Goal: Task Accomplishment & Management: Manage account settings

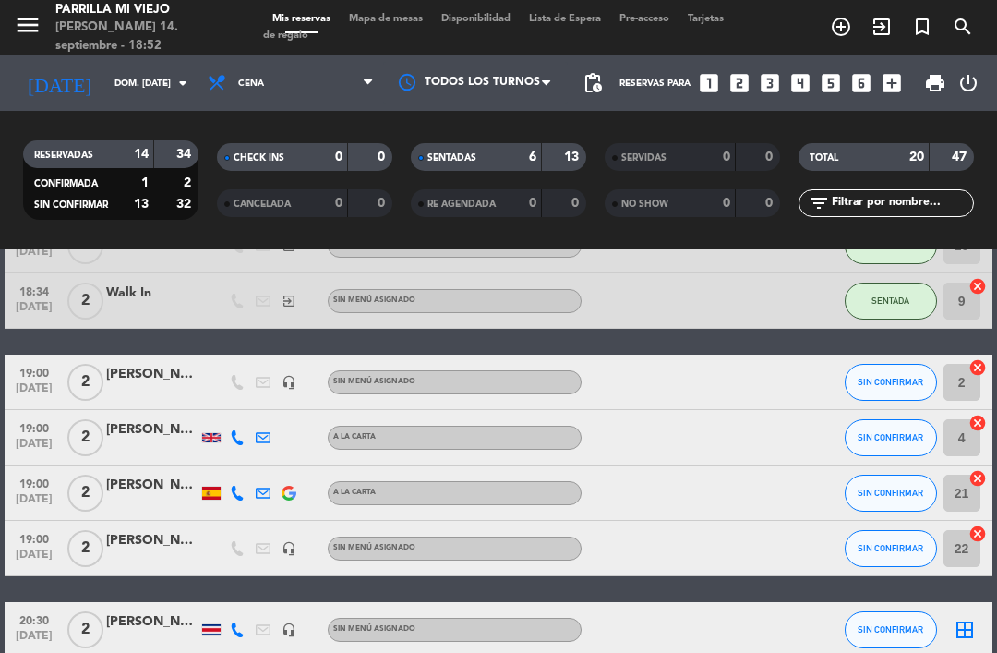
scroll to position [378, 0]
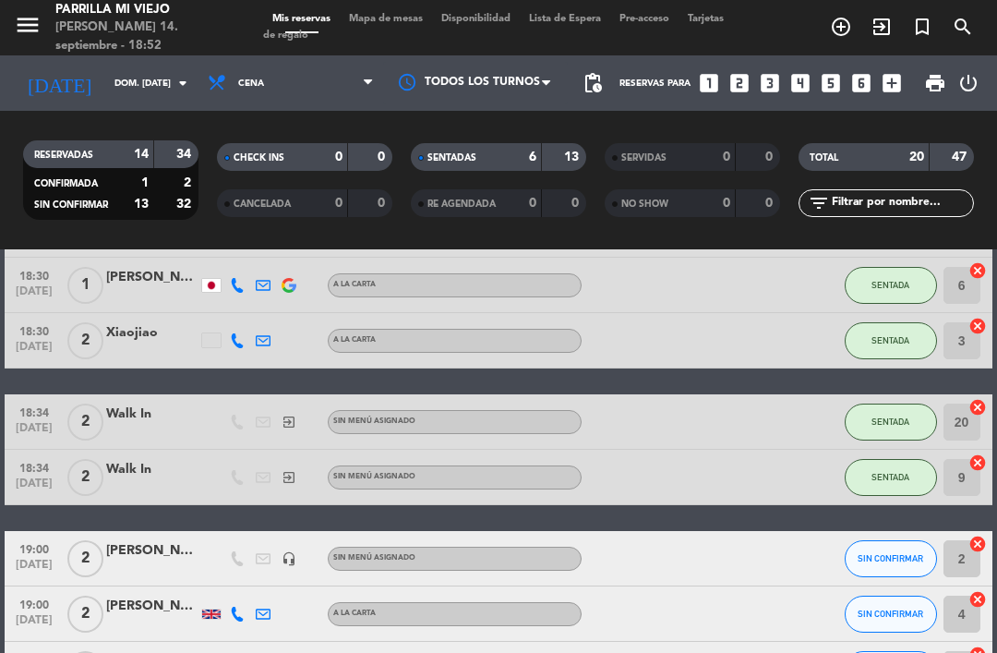
click at [471, 168] on div "SENTADAS 6 13" at bounding box center [498, 157] width 175 height 28
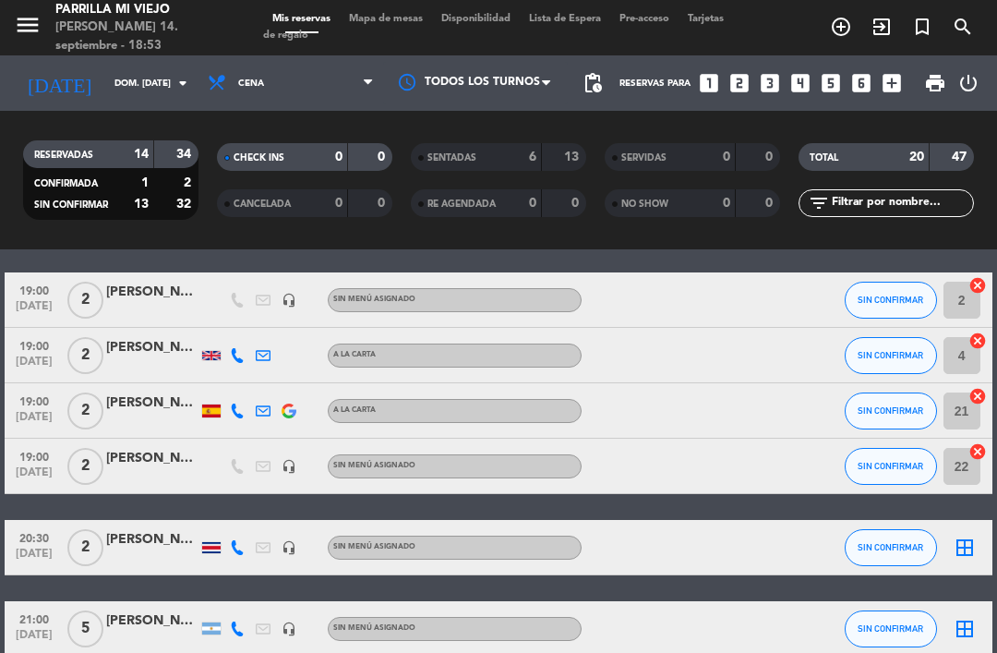
scroll to position [63, 0]
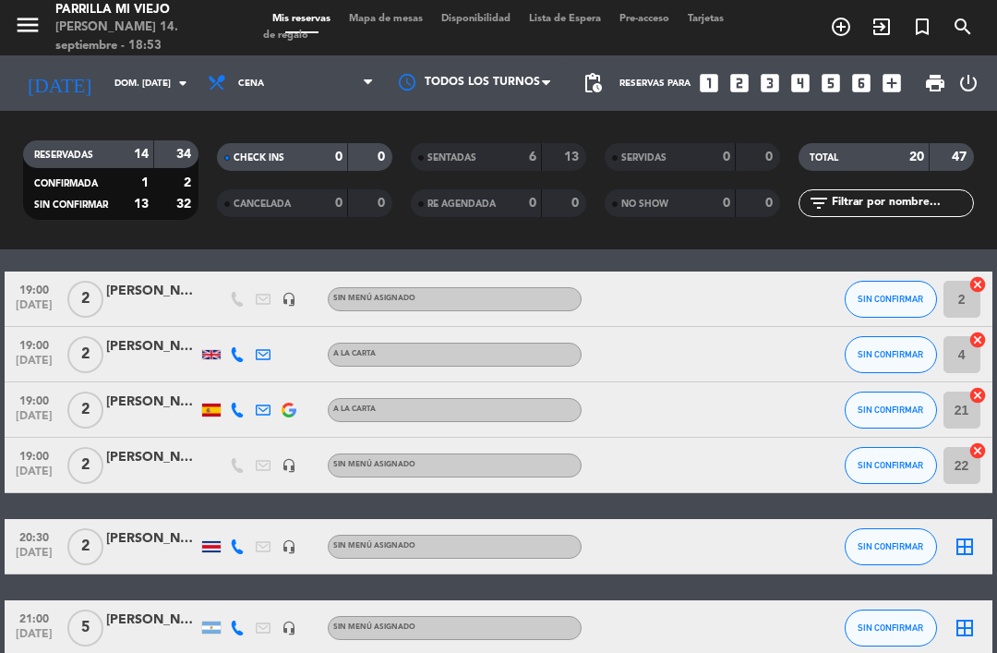
click at [850, 646] on div "SIN CONFIRMAR" at bounding box center [891, 627] width 92 height 54
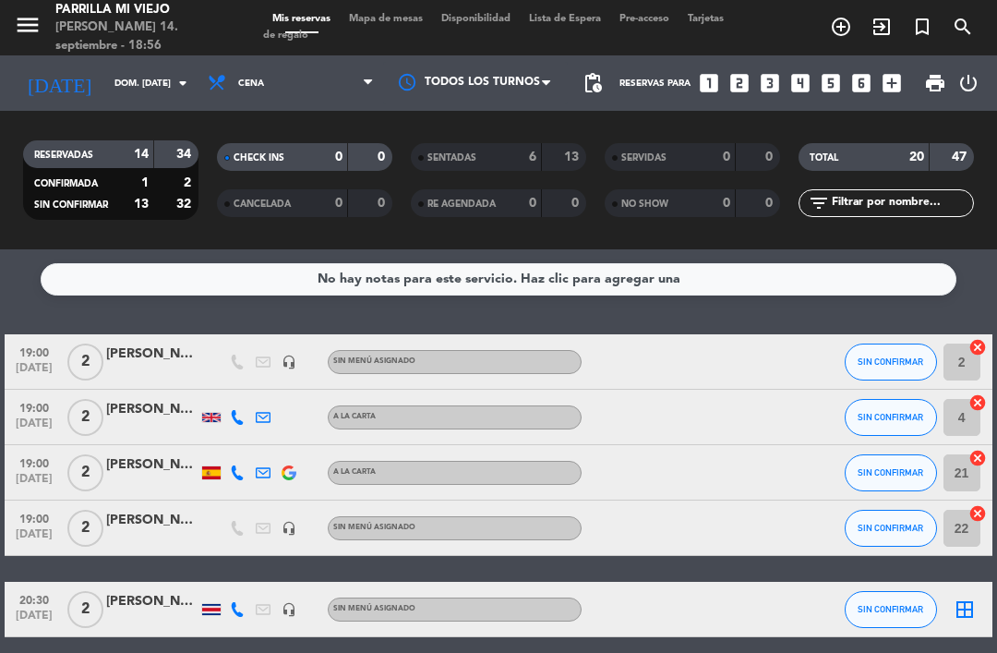
scroll to position [0, 0]
click at [899, 469] on span "SIN CONFIRMAR" at bounding box center [891, 472] width 66 height 10
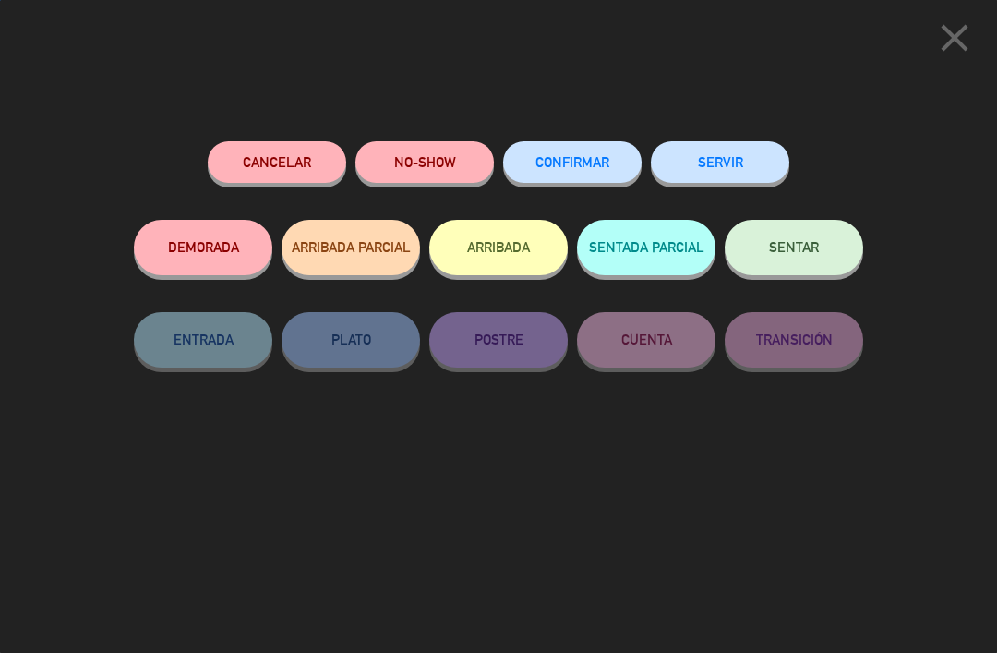
click at [801, 257] on button "SENTAR" at bounding box center [794, 247] width 139 height 55
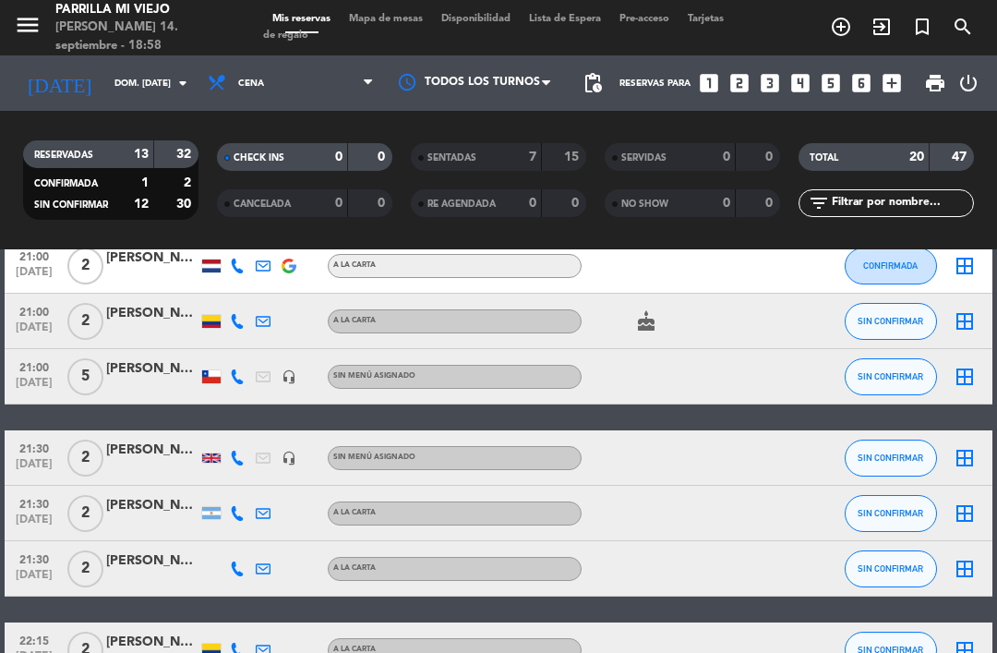
scroll to position [455, 0]
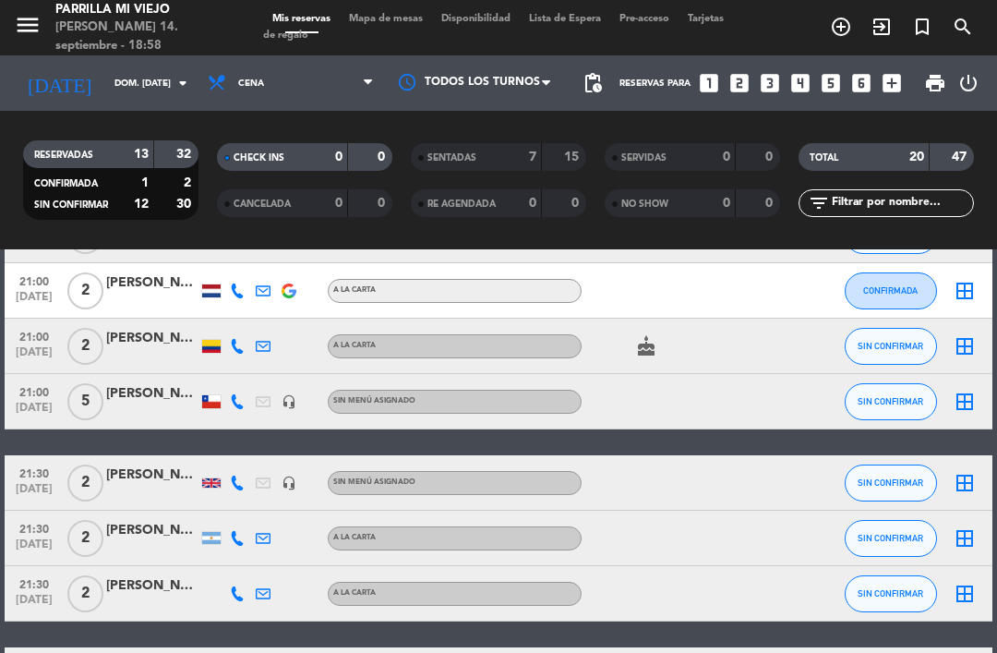
click at [242, 541] on icon at bounding box center [237, 538] width 15 height 15
click at [734, 416] on div at bounding box center [659, 401] width 155 height 54
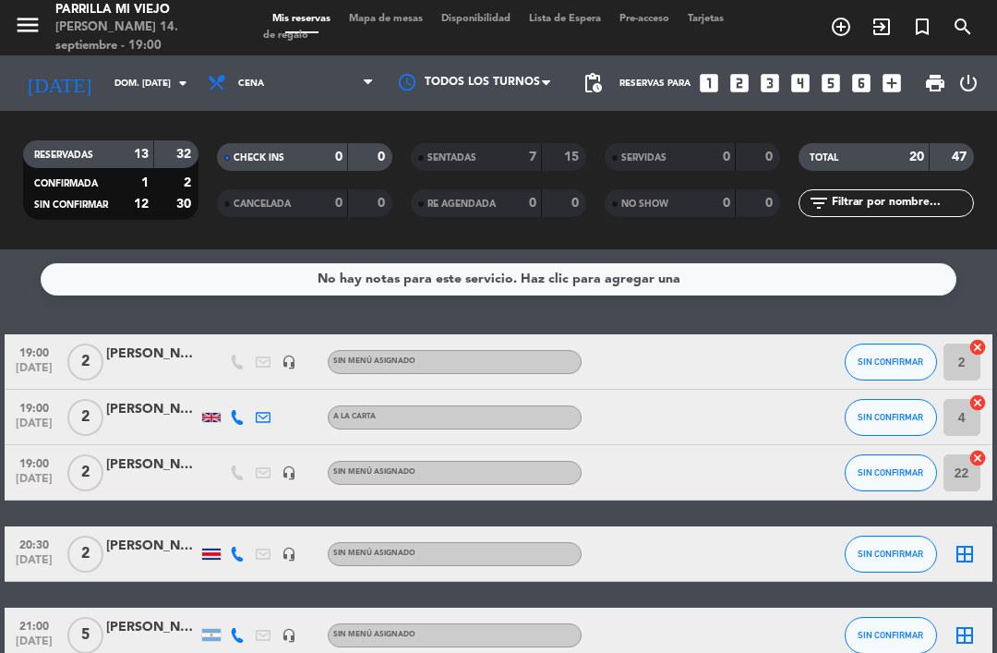
scroll to position [0, 0]
click at [794, 440] on div "19:00 [DATE] 2 [PERSON_NAME] A [PERSON_NAME] SIN CONFIRMAR 4 cancel" at bounding box center [498, 417] width 987 height 55
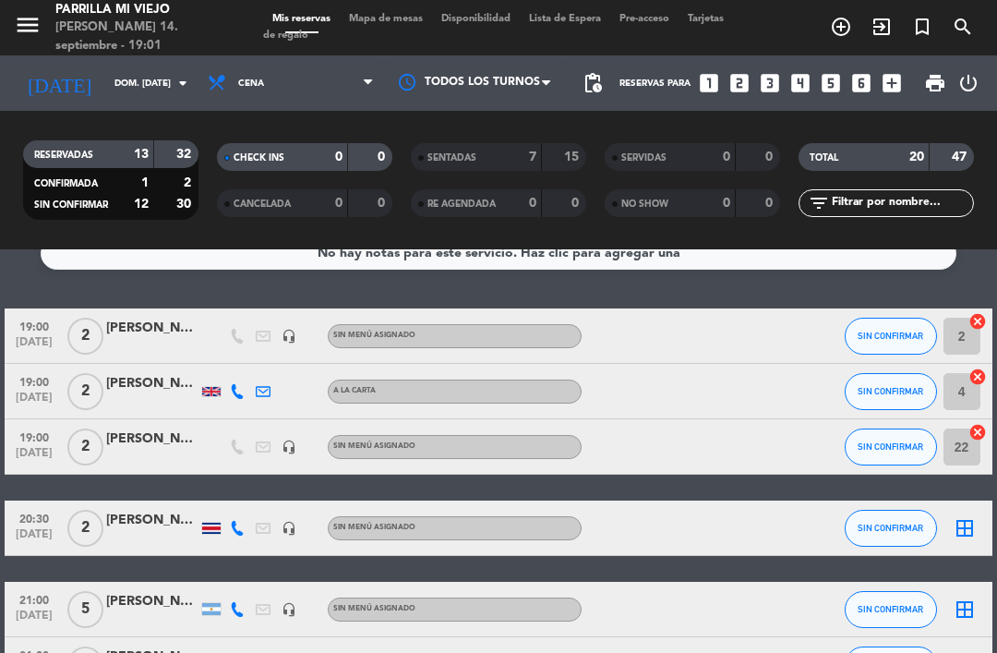
scroll to position [28, 0]
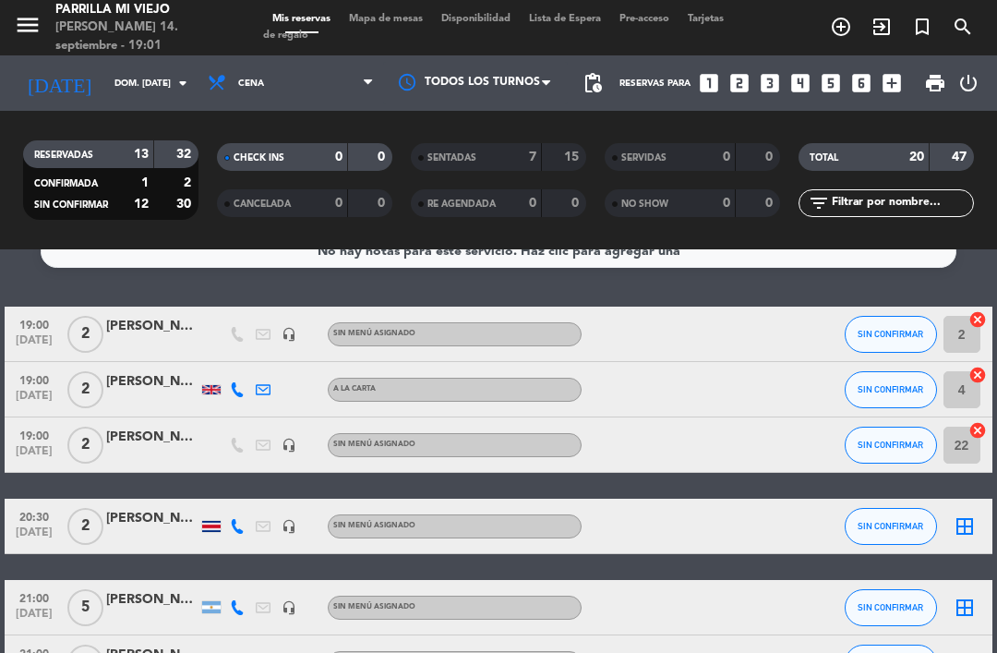
click at [380, 24] on span "Mapa de mesas" at bounding box center [386, 19] width 92 height 10
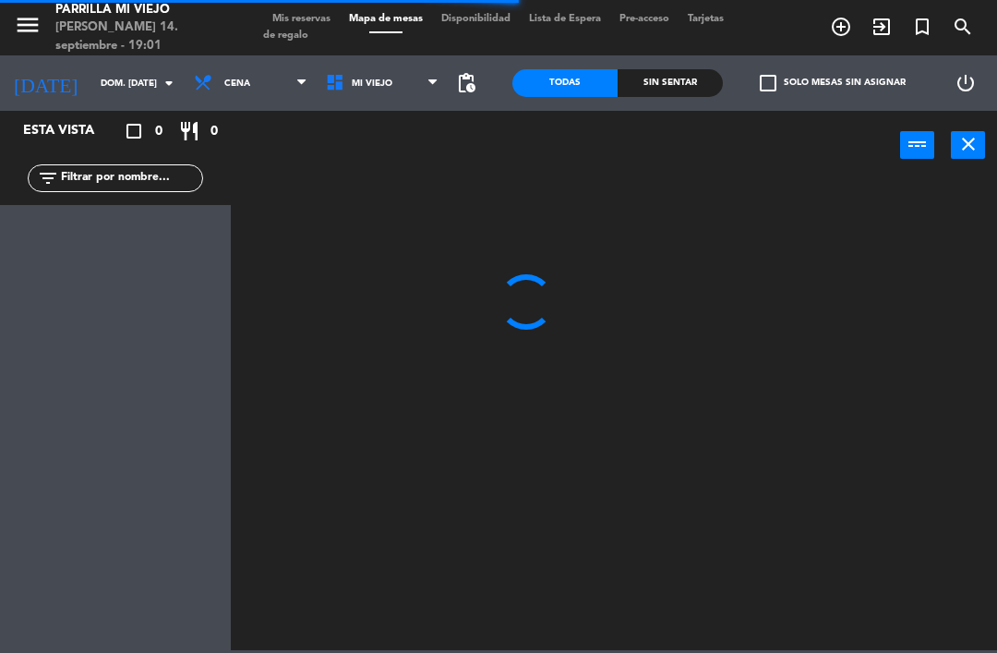
click at [681, 70] on div "Sin sentar" at bounding box center [670, 83] width 105 height 28
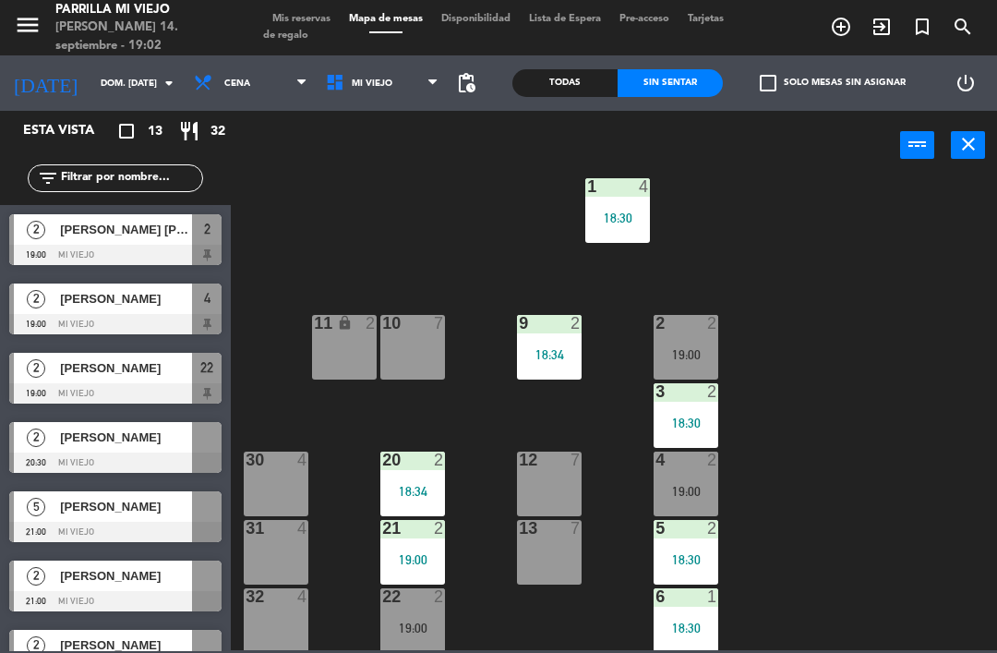
scroll to position [29, 0]
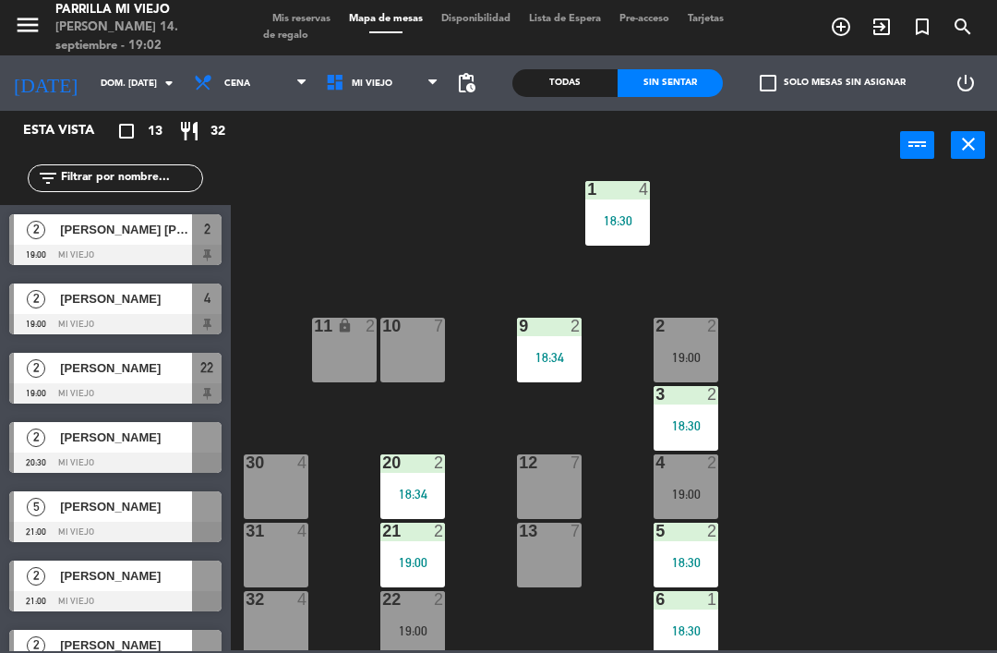
click at [324, 6] on div "menu [PERSON_NAME] Mi Viejo [PERSON_NAME] 14. septiembre - 19:02 Mis reservas M…" at bounding box center [498, 27] width 997 height 55
click at [296, 34] on span "Tarjetas de regalo" at bounding box center [493, 27] width 461 height 27
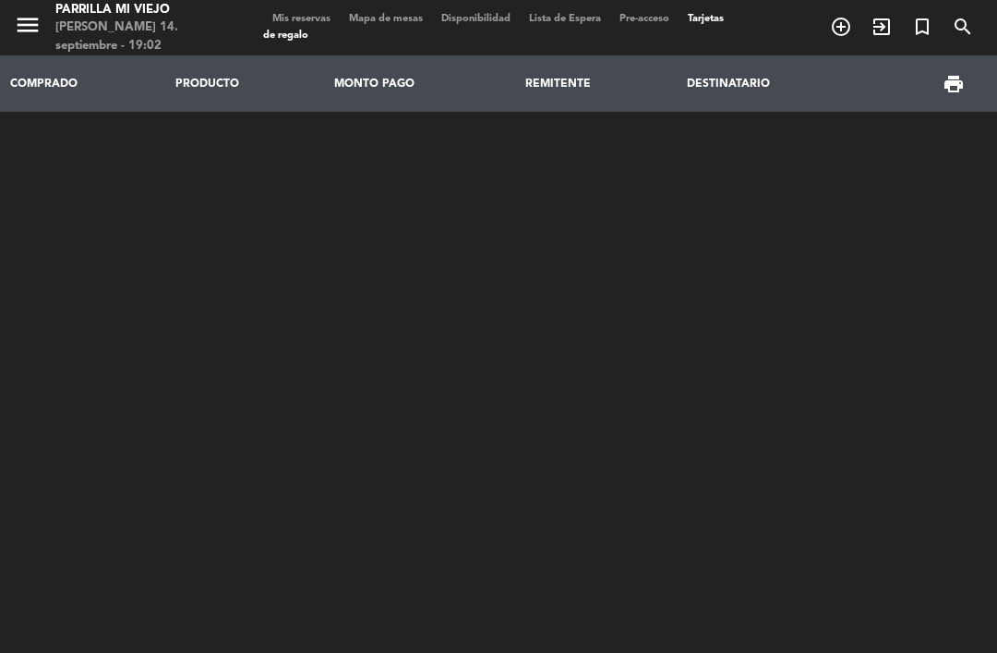
click at [285, 24] on span "Mis reservas" at bounding box center [301, 19] width 77 height 10
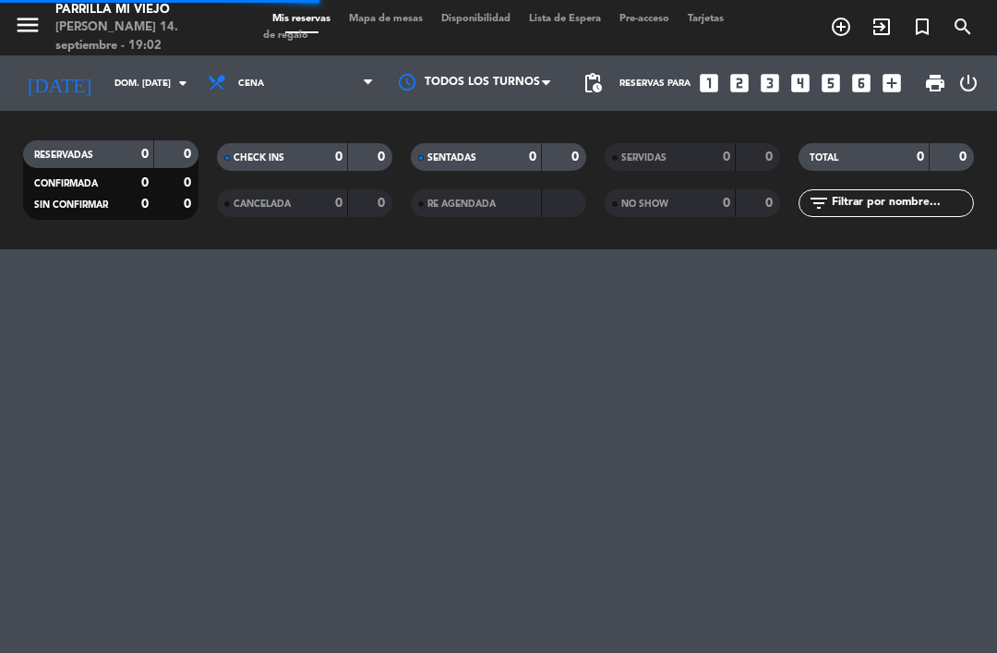
click at [737, 78] on icon "looks_two" at bounding box center [740, 83] width 24 height 24
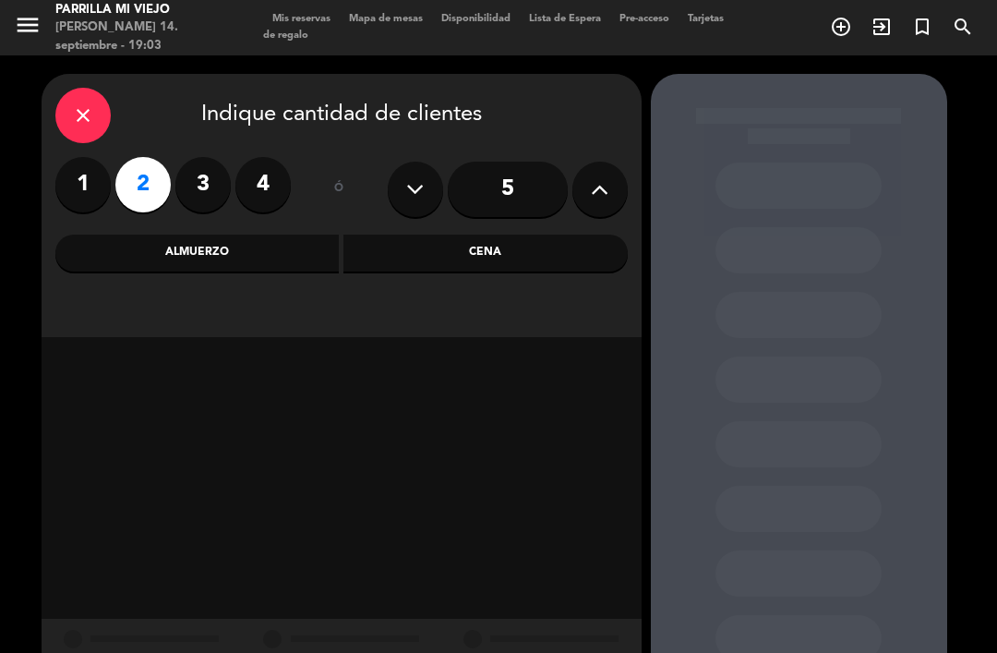
click at [423, 252] on div "Cena" at bounding box center [486, 253] width 284 height 37
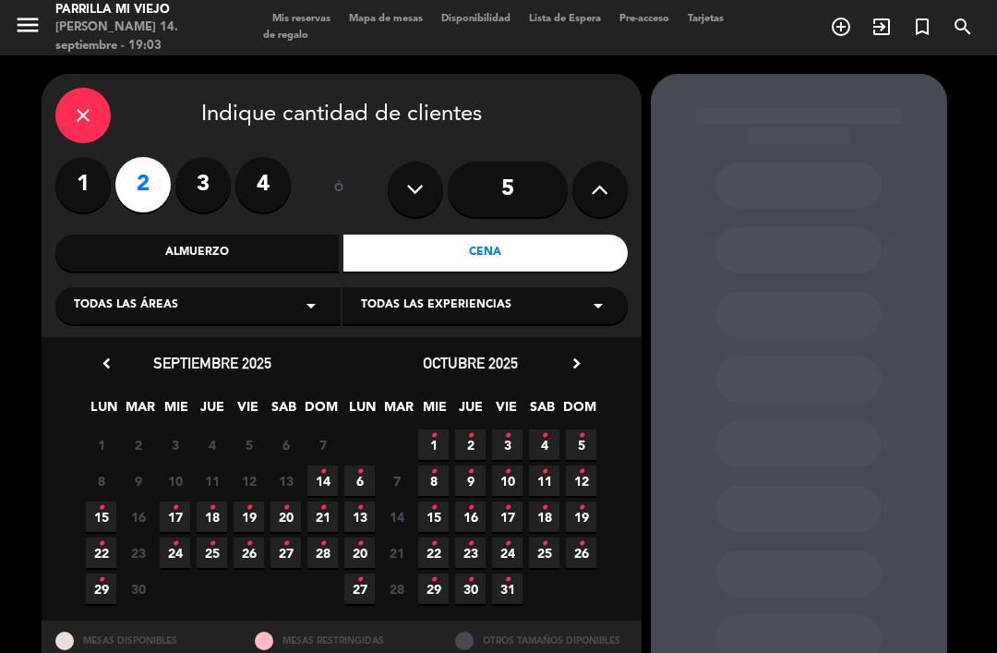
click at [326, 476] on span "14 •" at bounding box center [323, 480] width 30 height 30
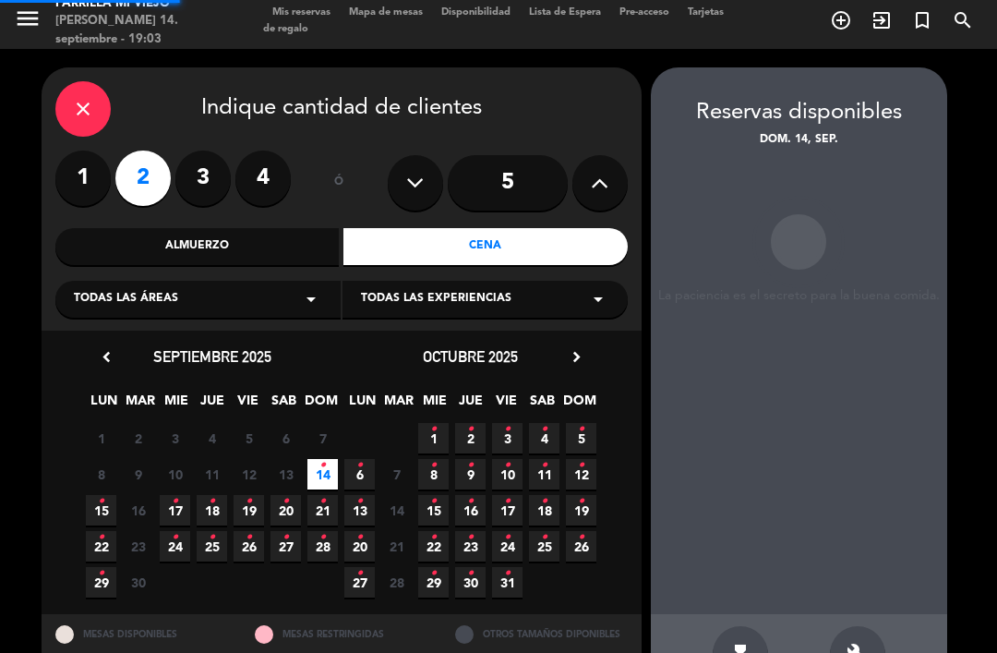
scroll to position [59, 0]
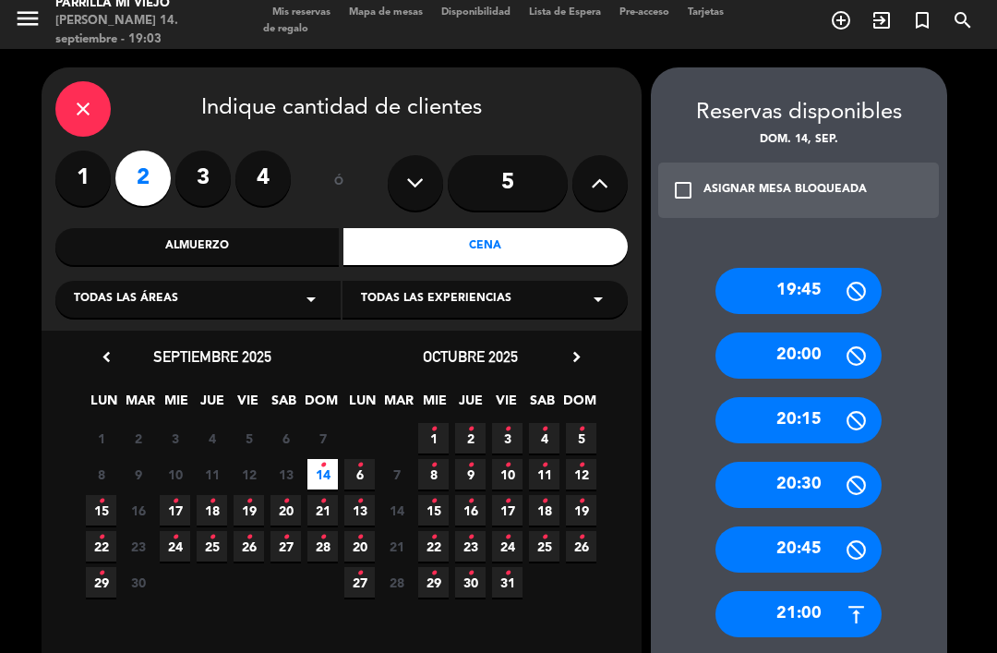
click at [71, 81] on div "close" at bounding box center [82, 108] width 55 height 55
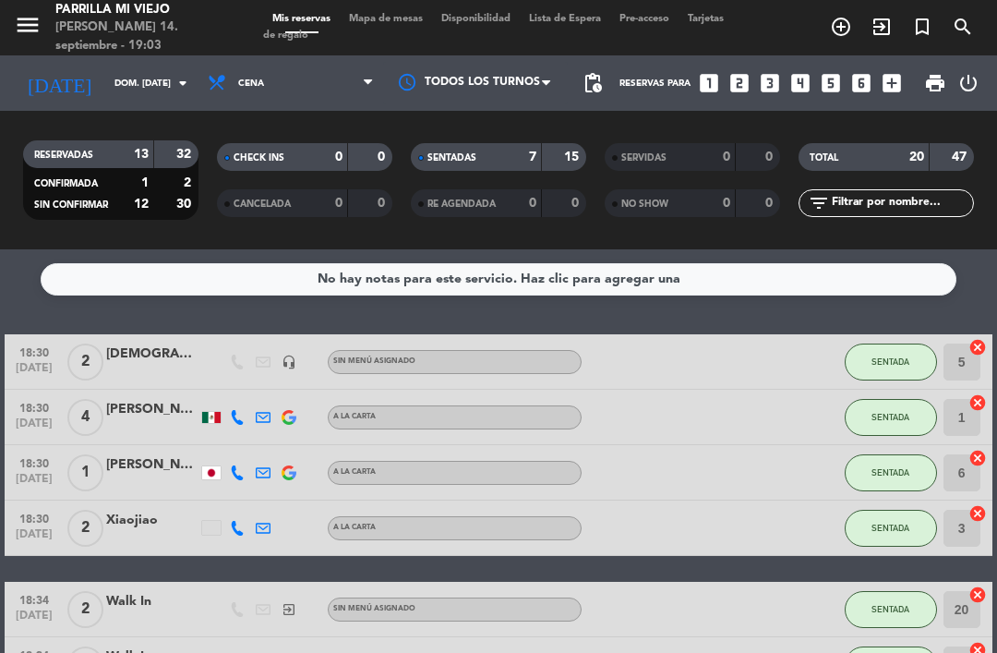
click at [746, 85] on icon "looks_two" at bounding box center [740, 83] width 24 height 24
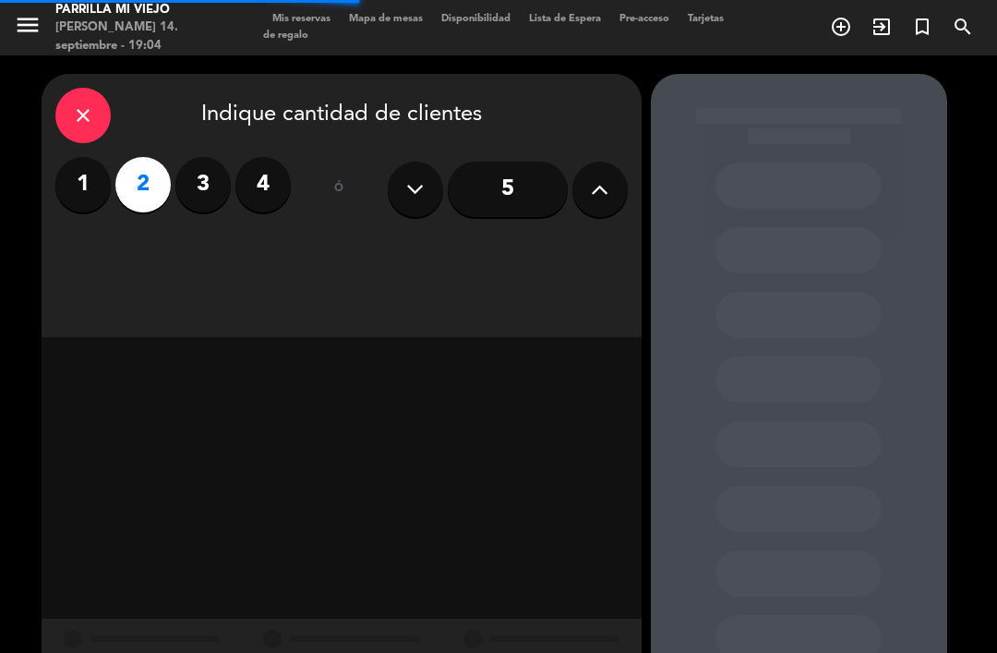
click at [558, 262] on div "close Indique cantidad de clientes 1 2 3 4 ó 5" at bounding box center [342, 205] width 600 height 263
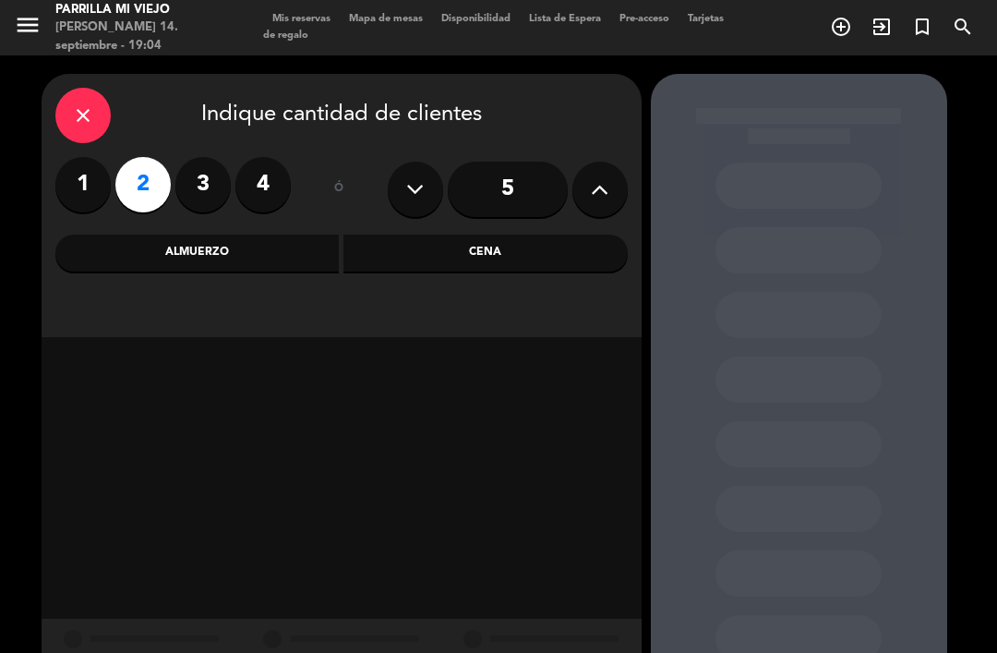
click at [540, 228] on div "close Indique cantidad de clientes 1 2 3 4 ó 5 Almuerzo Cena" at bounding box center [342, 205] width 600 height 263
click at [548, 259] on div "Cena" at bounding box center [486, 253] width 284 height 37
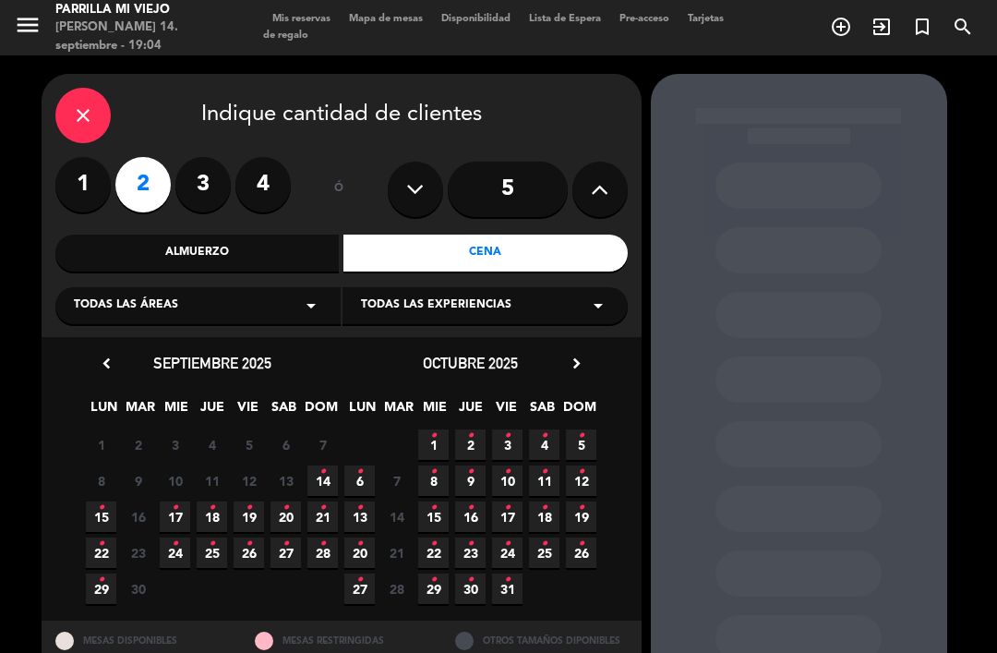
click at [322, 470] on icon "•" at bounding box center [323, 472] width 6 height 30
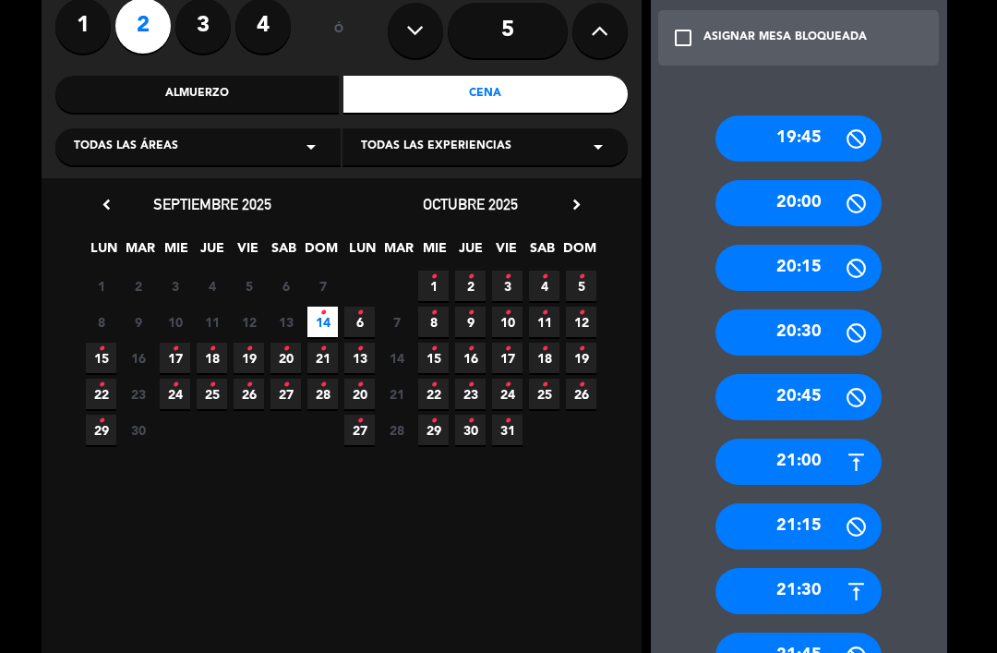
scroll to position [157, 0]
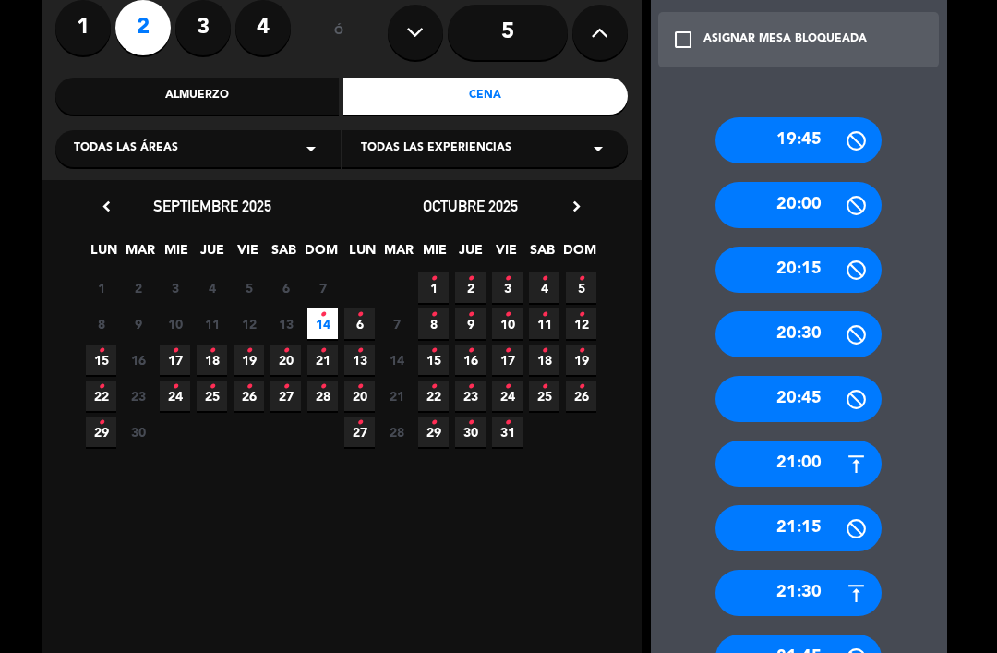
click at [858, 452] on icon at bounding box center [856, 463] width 23 height 23
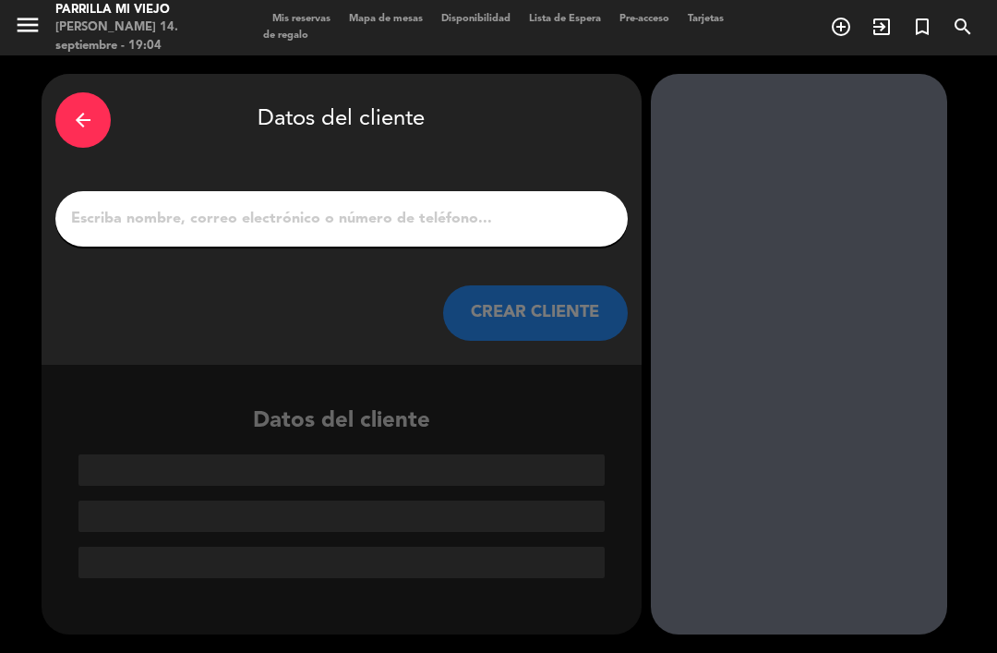
click at [418, 206] on input "1" at bounding box center [341, 219] width 545 height 26
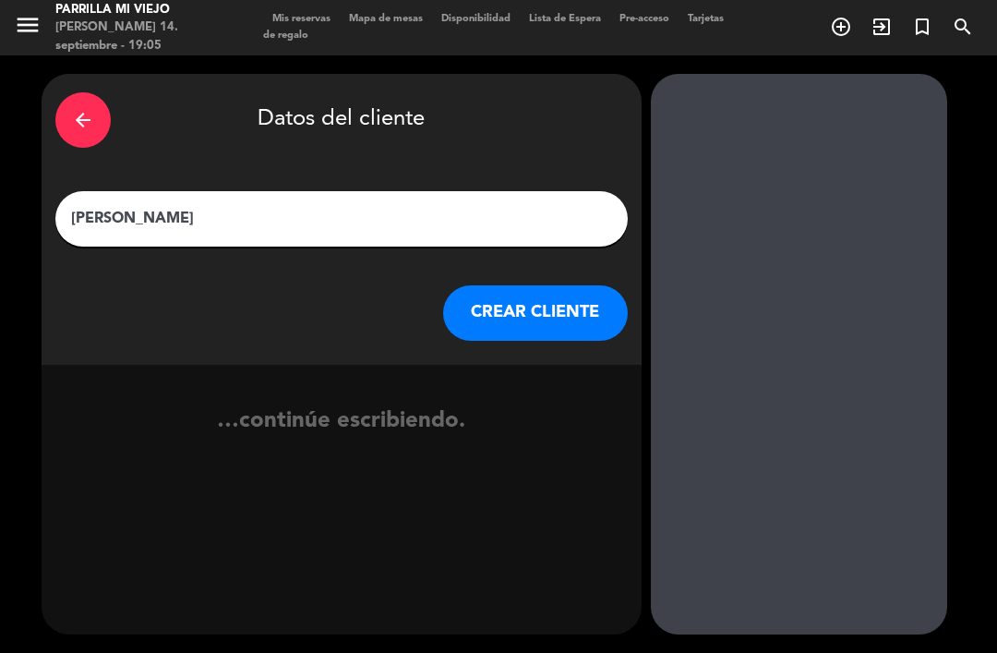
type input "[PERSON_NAME]"
click at [545, 88] on div "arrow_back Datos del cliente" at bounding box center [341, 120] width 573 height 65
click at [544, 285] on button "CREAR CLIENTE" at bounding box center [535, 312] width 185 height 55
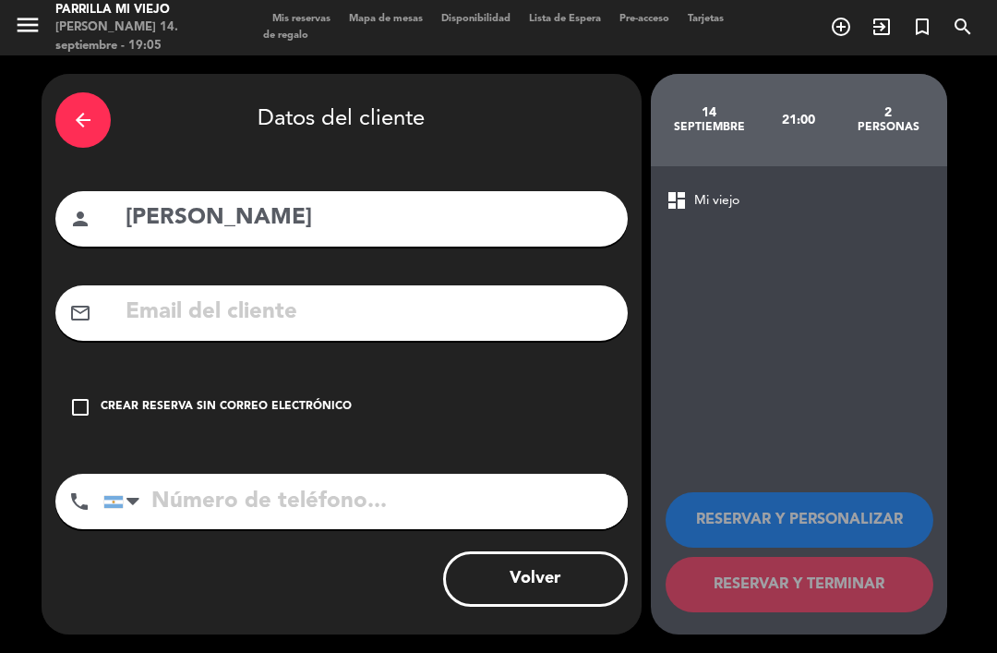
click at [295, 398] on div "Crear reserva sin correo electrónico" at bounding box center [226, 407] width 251 height 18
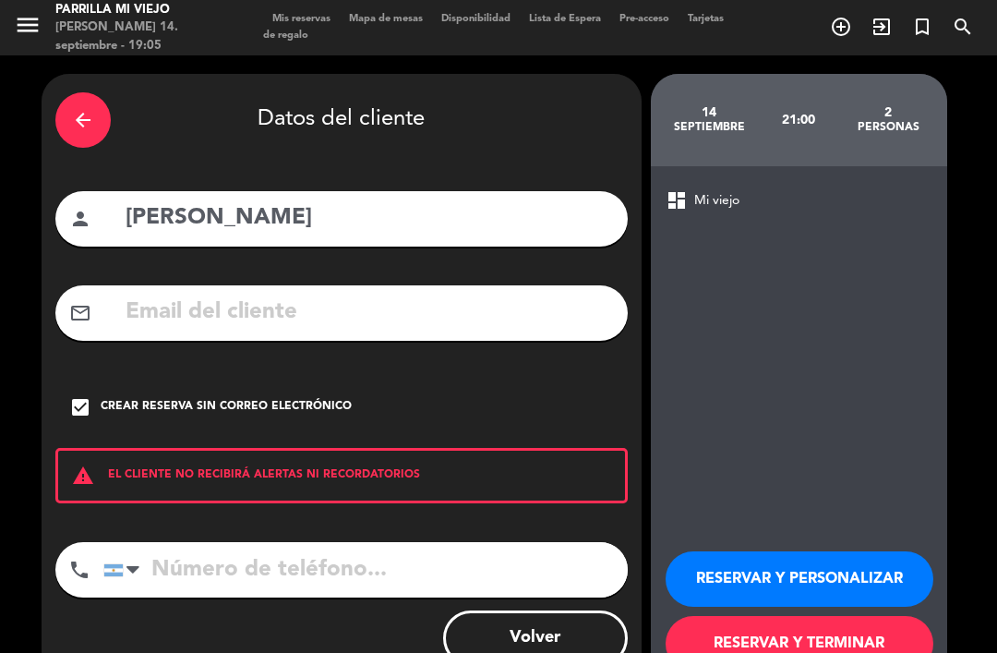
click at [310, 453] on div "arrow_back Datos del cliente person [PERSON_NAME] mail_outline check_box Crear …" at bounding box center [342, 384] width 600 height 620
click at [312, 542] on input "tel" at bounding box center [365, 569] width 525 height 55
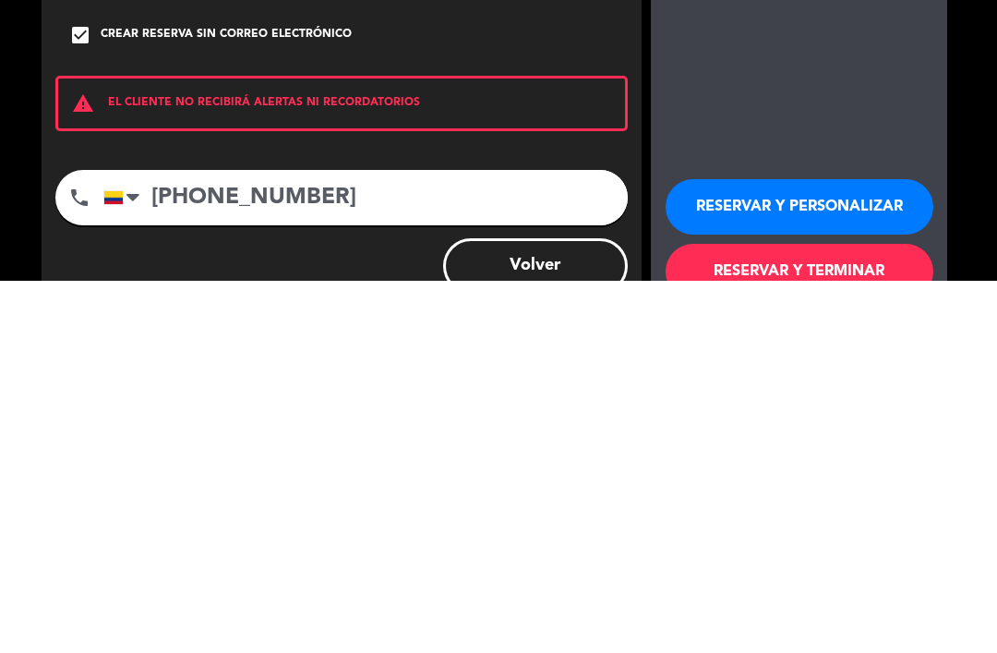
scroll to position [34, 0]
type input "[PHONE_NUMBER]"
click at [829, 616] on button "RESERVAR Y TERMINAR" at bounding box center [800, 643] width 268 height 55
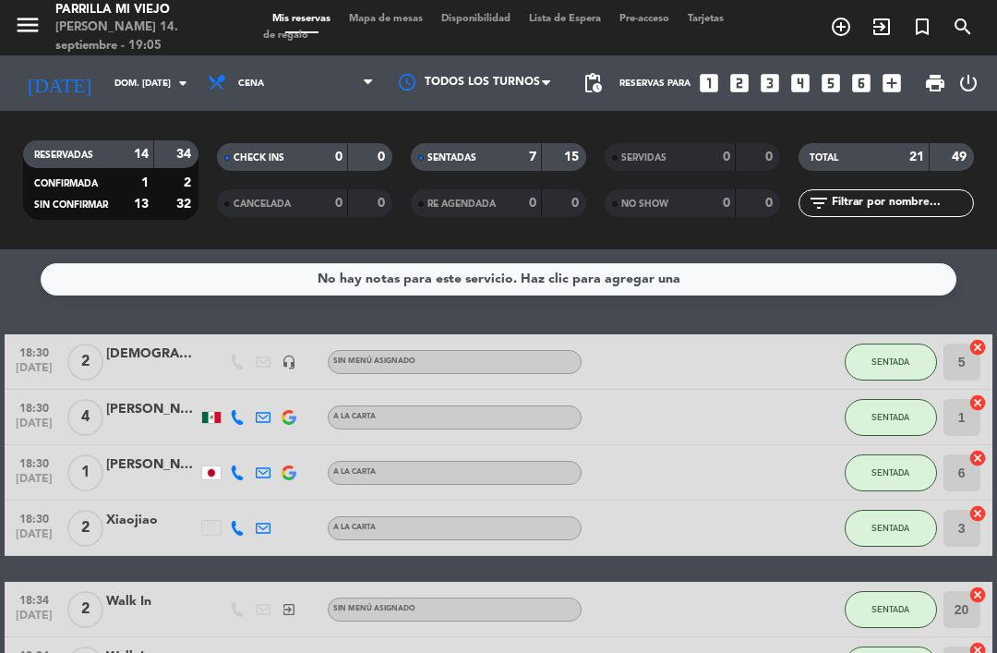
click at [522, 143] on div "SENTADAS 7 15" at bounding box center [498, 157] width 175 height 28
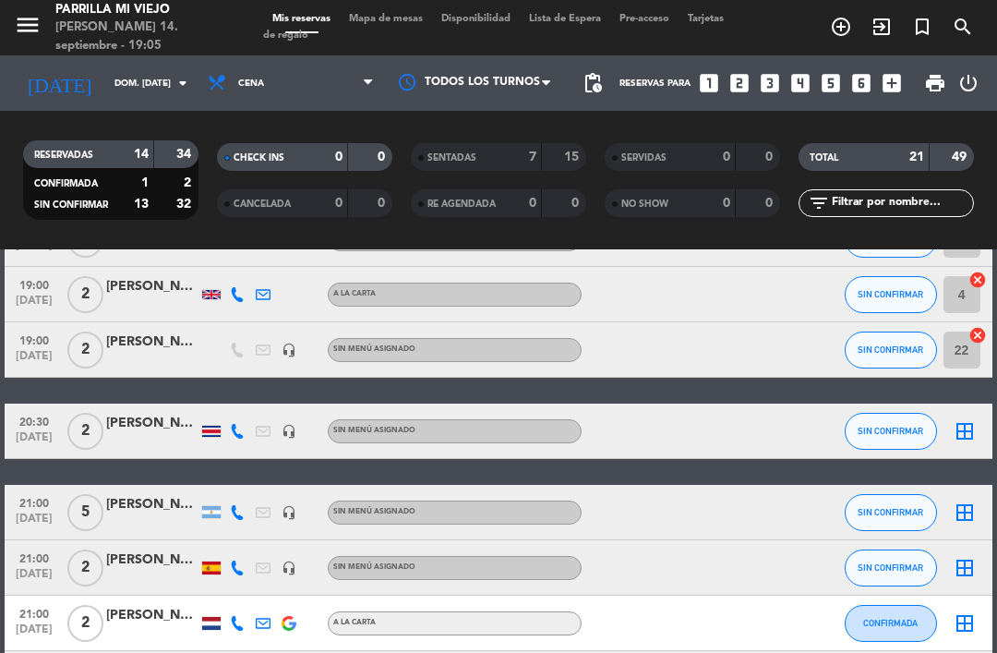
scroll to position [125, 0]
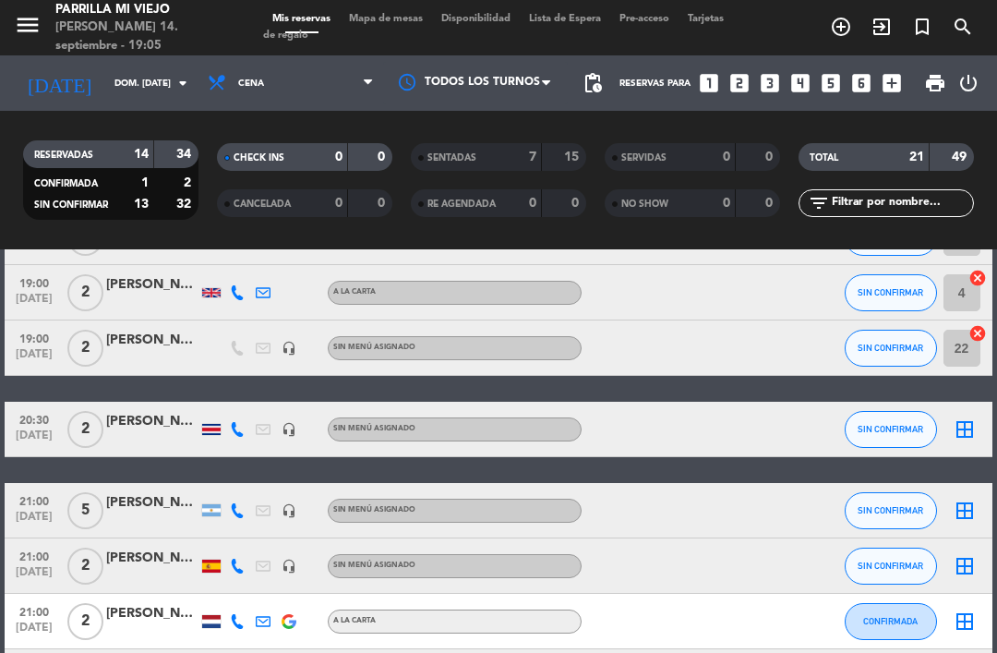
click at [887, 330] on button "SIN CONFIRMAR" at bounding box center [891, 348] width 92 height 37
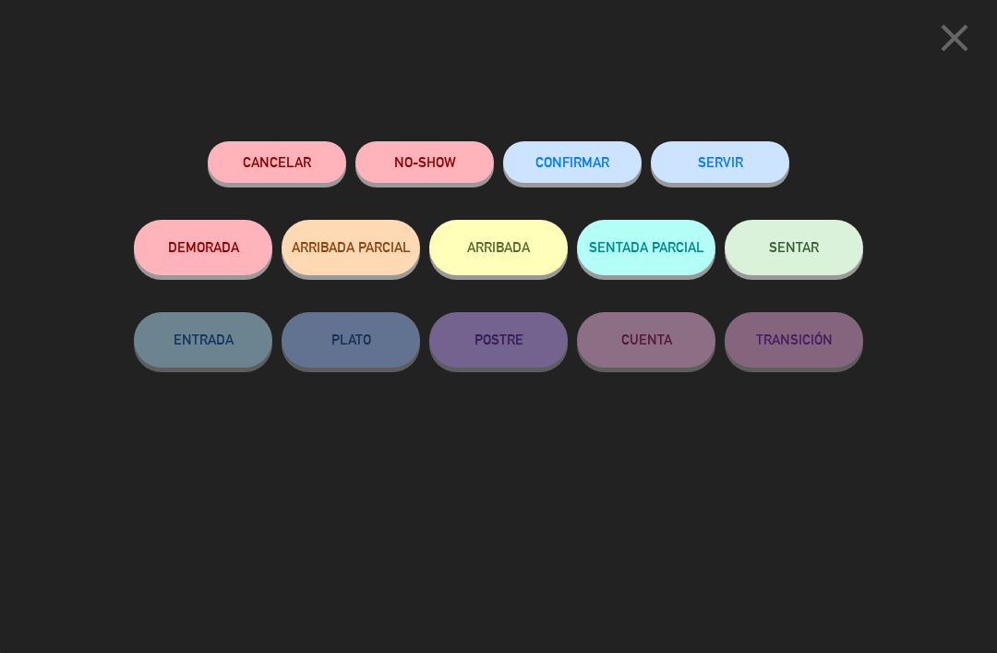
click at [784, 240] on span "SENTAR" at bounding box center [794, 247] width 50 height 16
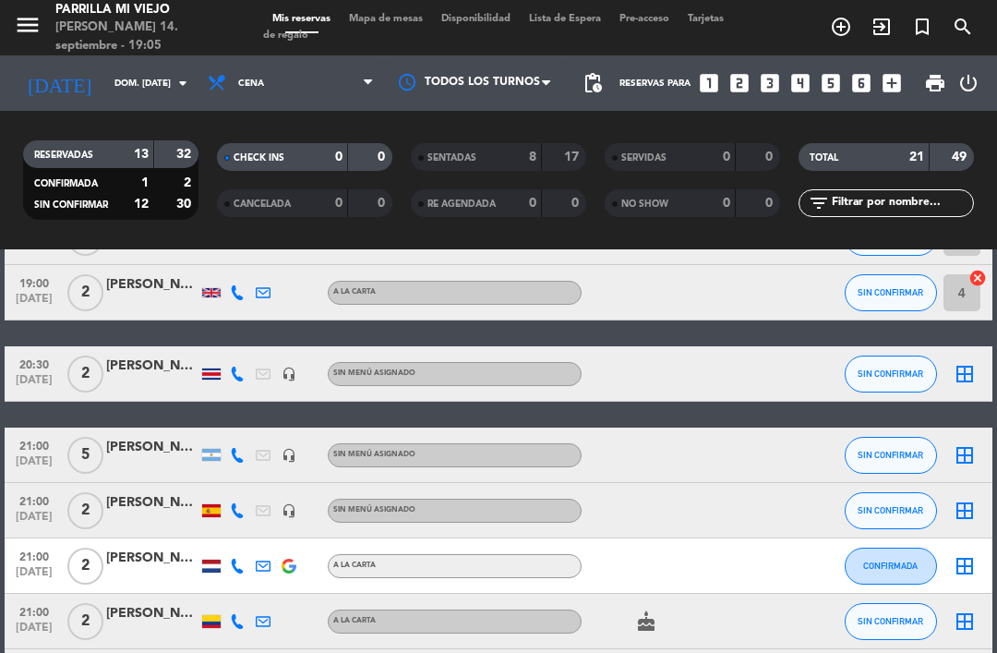
scroll to position [0, 0]
click at [379, 16] on span "Mapa de mesas" at bounding box center [386, 19] width 92 height 10
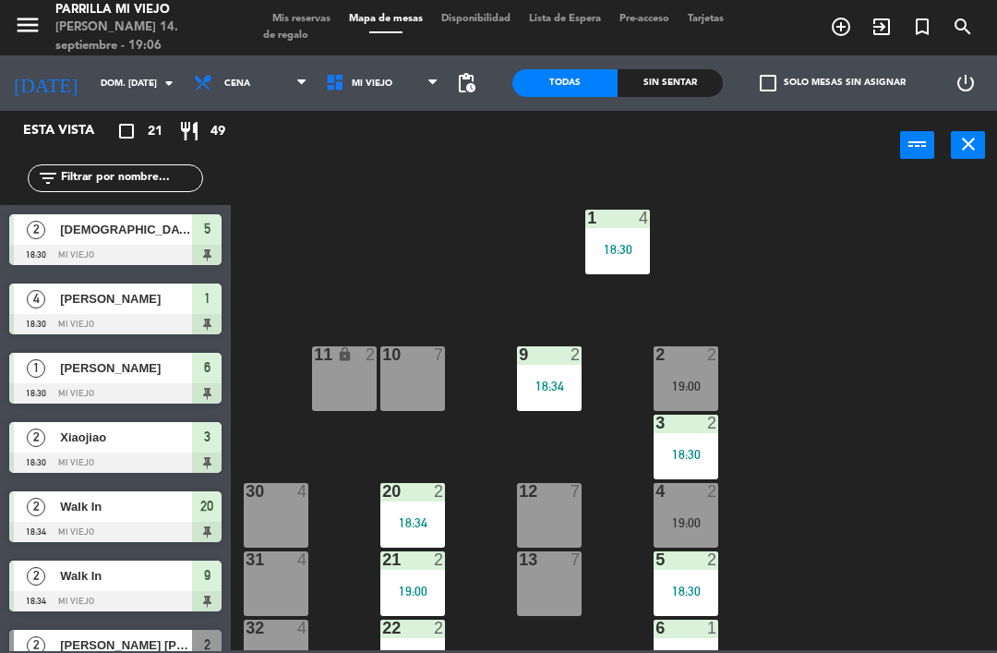
click at [668, 65] on div "Todas Sin sentar" at bounding box center [618, 82] width 211 height 55
click at [662, 74] on div "Sin sentar" at bounding box center [670, 83] width 105 height 28
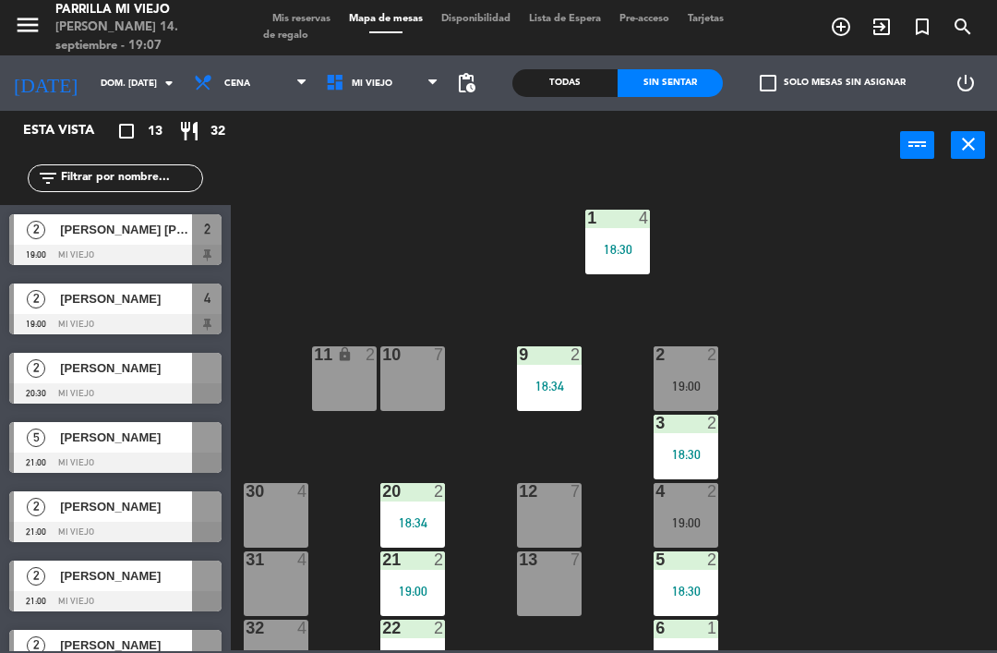
click at [292, 6] on div "menu [PERSON_NAME] Mi Viejo [PERSON_NAME] 14. septiembre - 19:07 Mis reservas M…" at bounding box center [498, 27] width 997 height 55
click at [306, 8] on div "menu [PERSON_NAME] Mi Viejo [PERSON_NAME] 14. septiembre - 19:07 Mis reservas M…" at bounding box center [498, 27] width 997 height 55
click at [305, 14] on span "Mis reservas" at bounding box center [301, 19] width 77 height 10
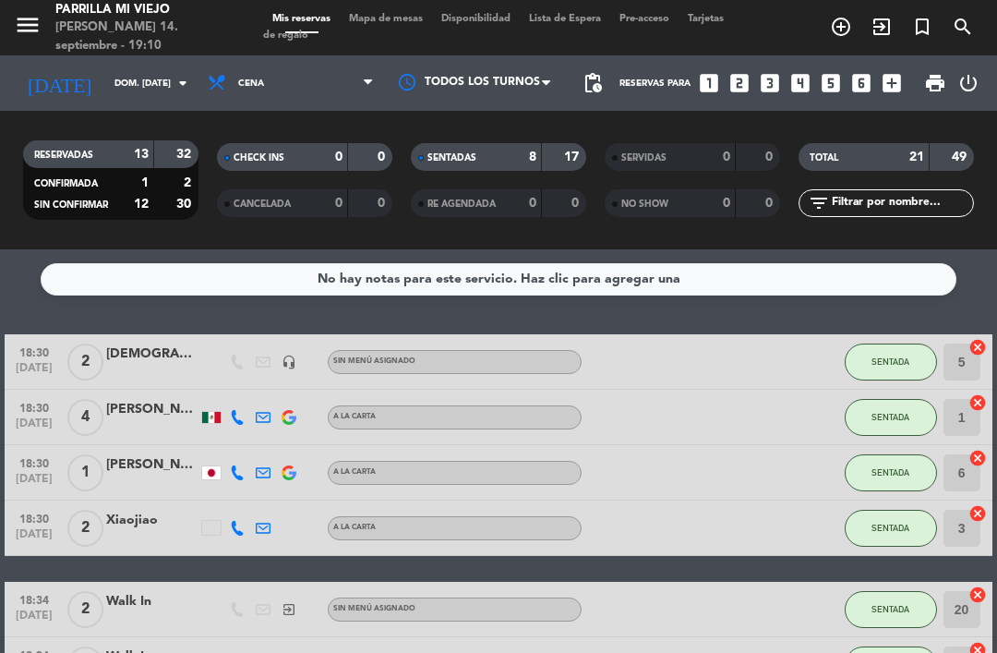
click at [464, 168] on div "SENTADAS 8 17" at bounding box center [498, 157] width 175 height 28
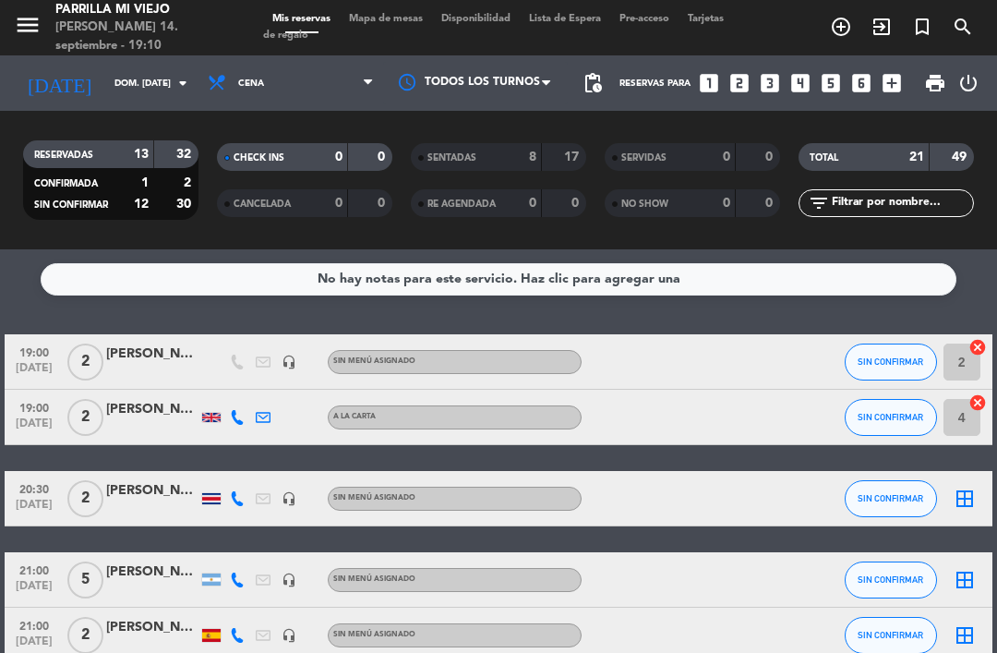
click at [163, 356] on div "[PERSON_NAME] [PERSON_NAME]" at bounding box center [152, 354] width 92 height 21
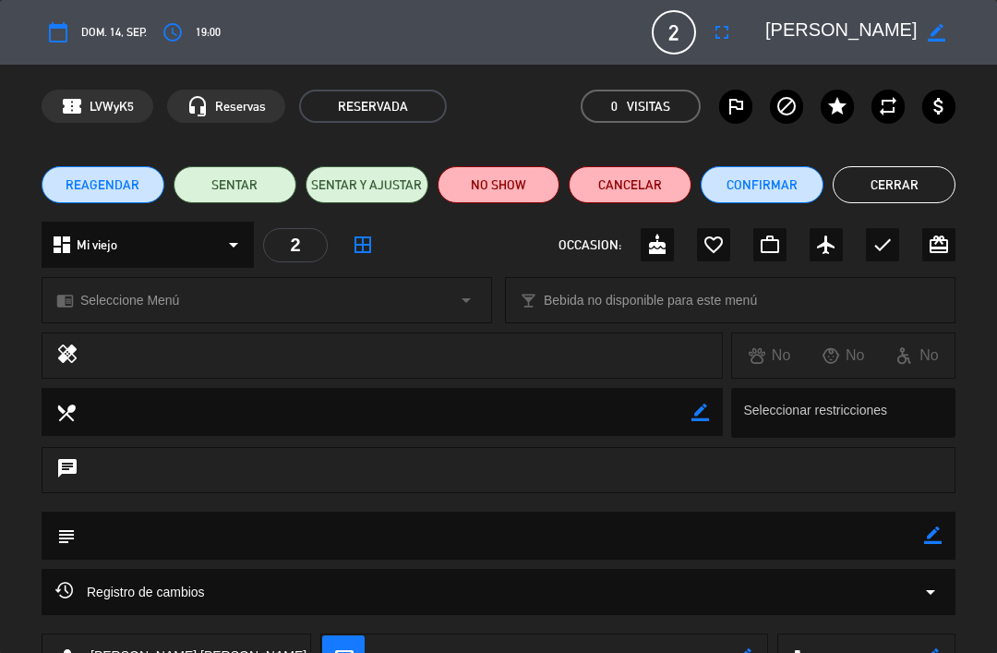
click at [648, 191] on button "Cancelar" at bounding box center [630, 184] width 123 height 37
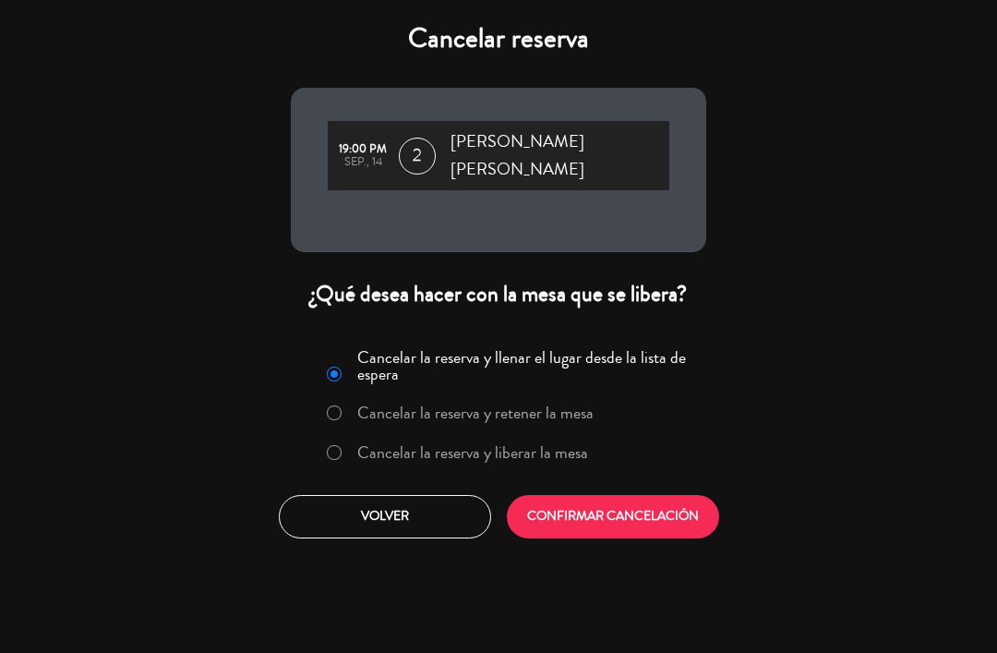
click at [408, 495] on button "Volver" at bounding box center [385, 516] width 212 height 43
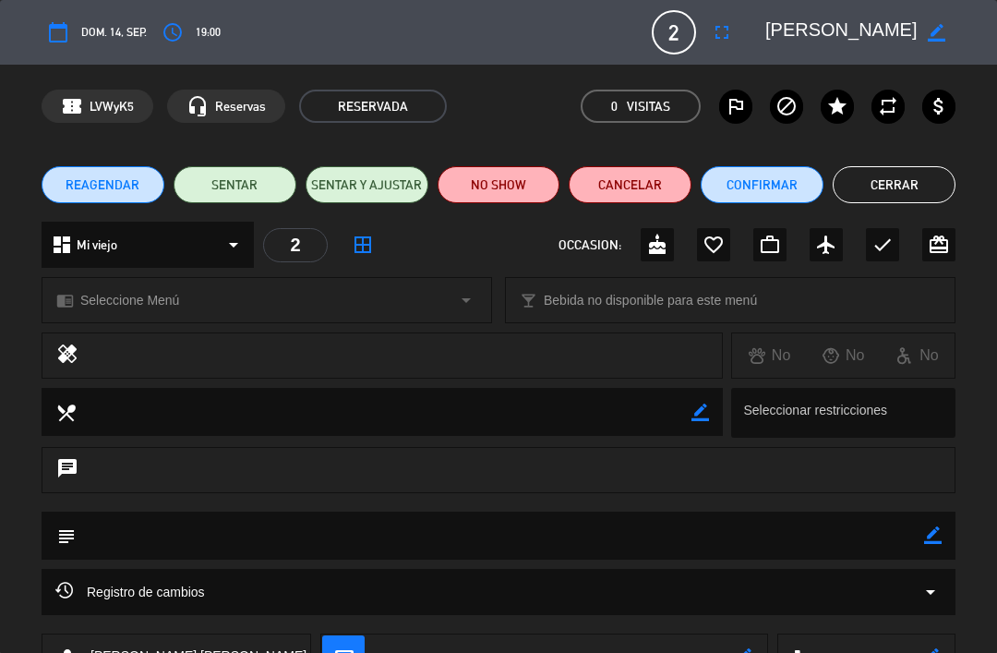
click at [498, 187] on button "NO SHOW" at bounding box center [499, 184] width 123 height 37
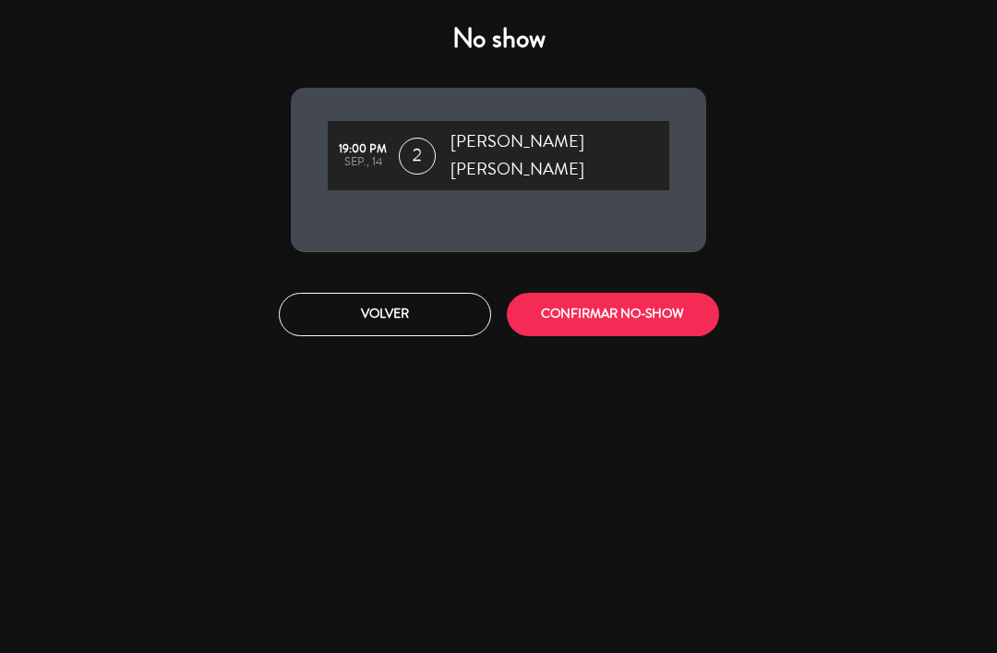
click at [654, 300] on button "CONFIRMAR NO-SHOW" at bounding box center [613, 314] width 212 height 43
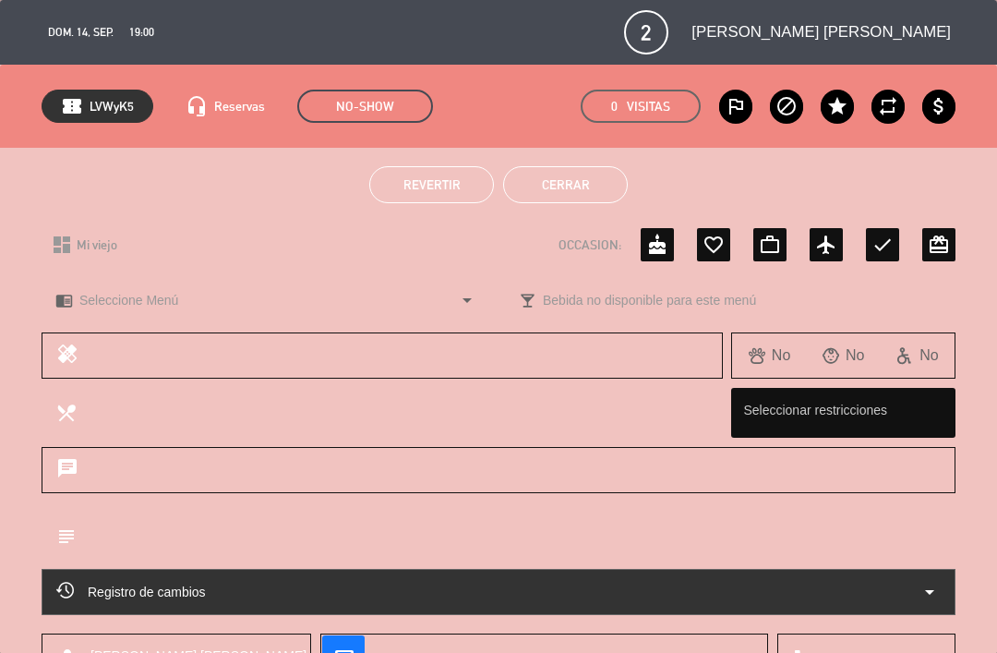
click at [578, 176] on button "Cerrar" at bounding box center [565, 184] width 125 height 37
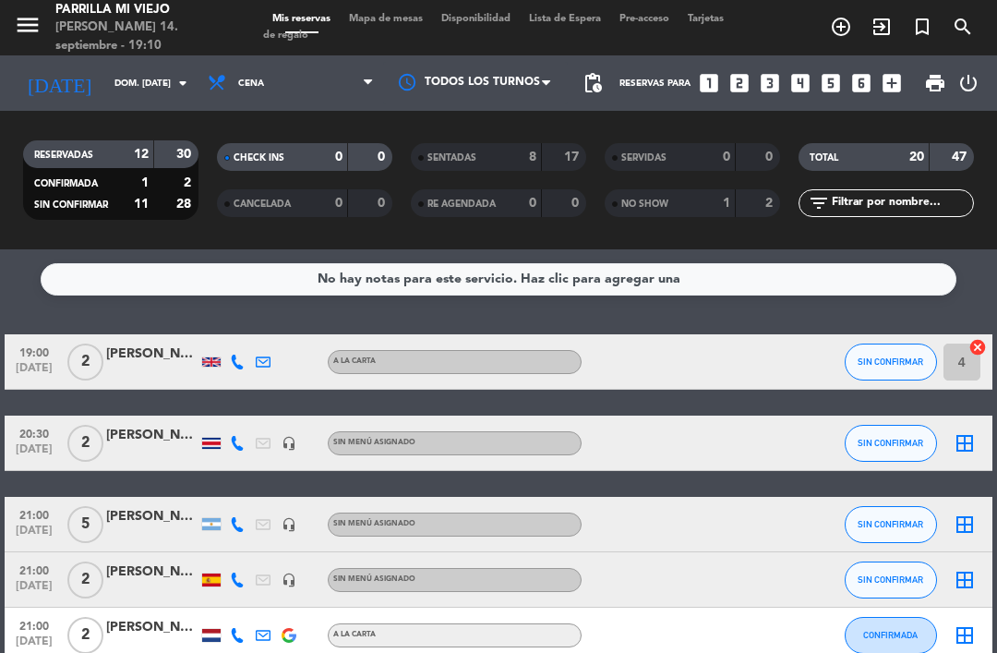
click at [110, 362] on div "[PERSON_NAME]" at bounding box center [152, 354] width 92 height 21
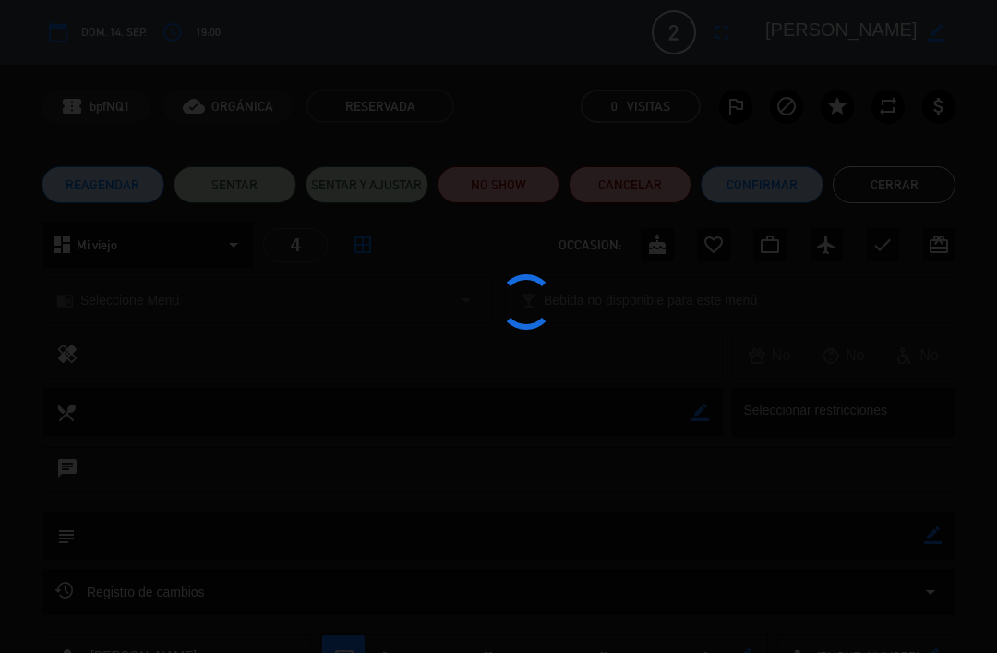
click at [912, 199] on button "Cerrar" at bounding box center [894, 184] width 123 height 37
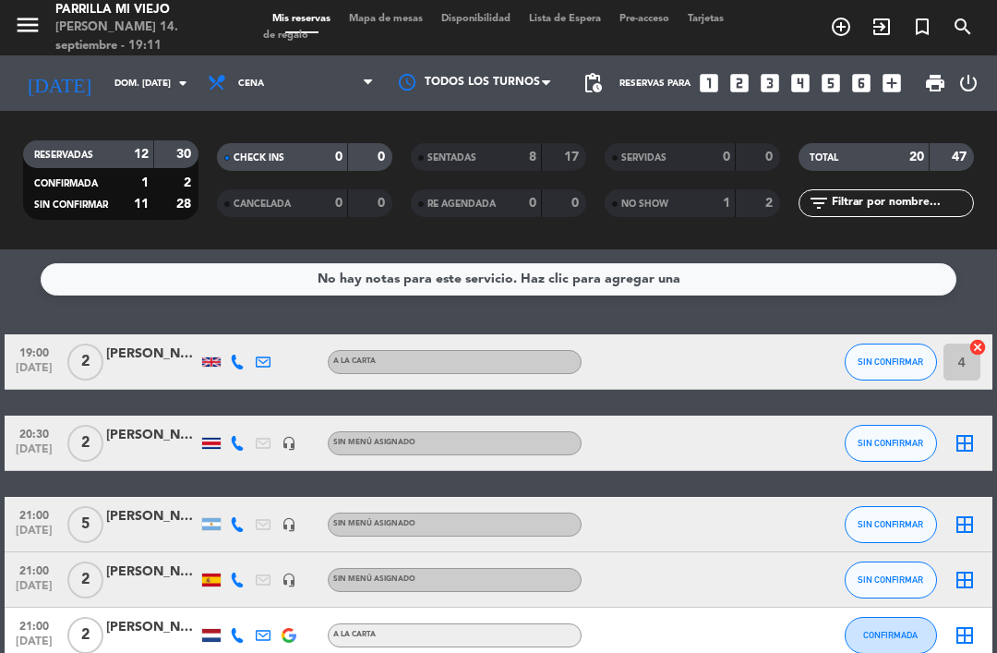
click at [887, 358] on span "SIN CONFIRMAR" at bounding box center [891, 361] width 66 height 10
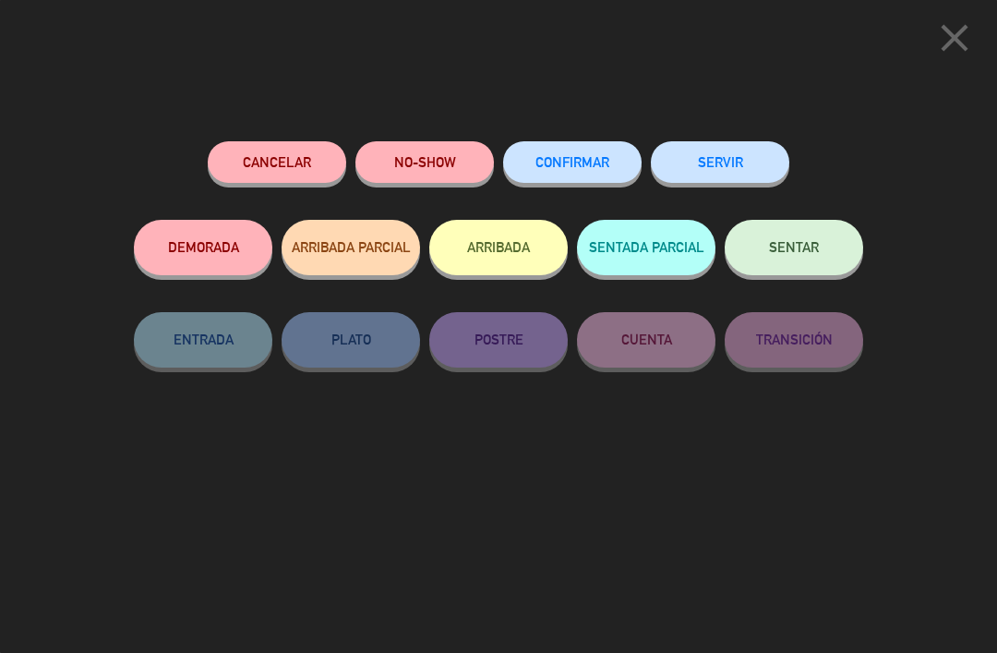
click at [817, 248] on span "SENTAR" at bounding box center [794, 247] width 50 height 16
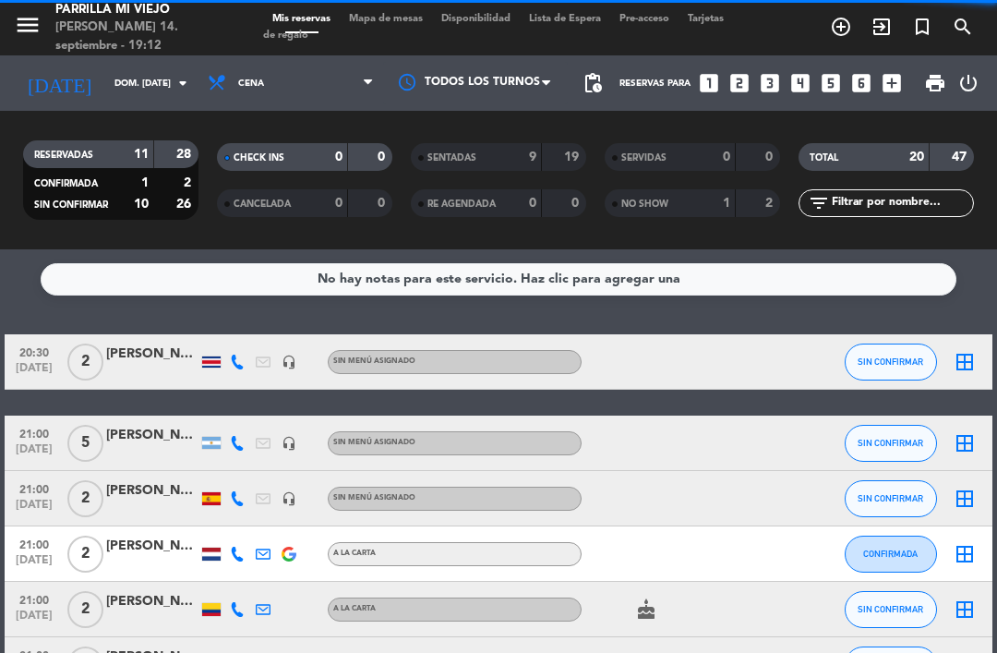
click at [376, 17] on span "Mapa de mesas" at bounding box center [386, 19] width 92 height 10
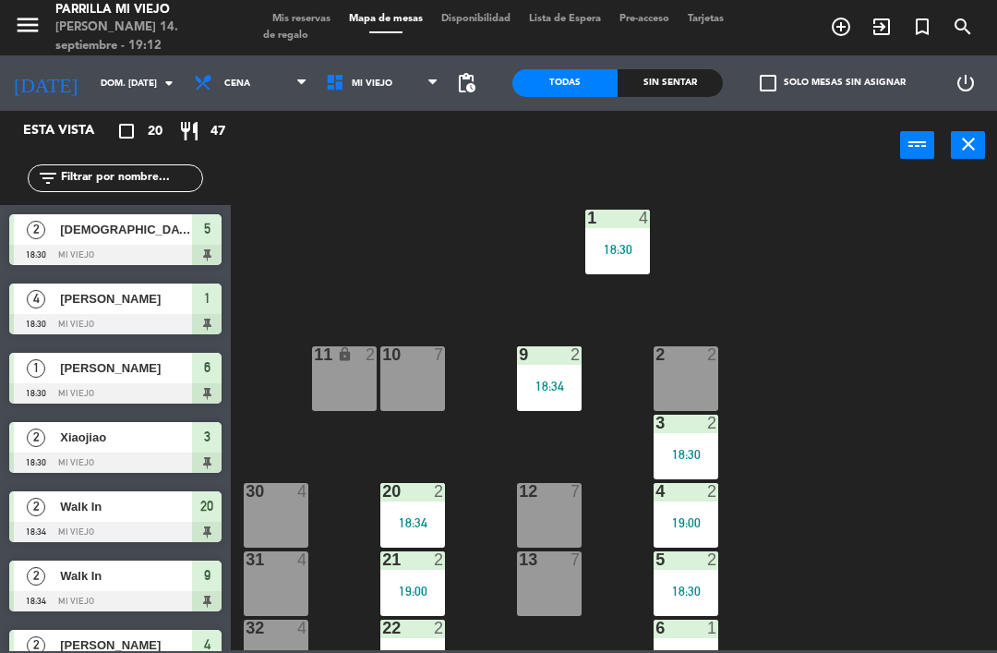
scroll to position [4, 0]
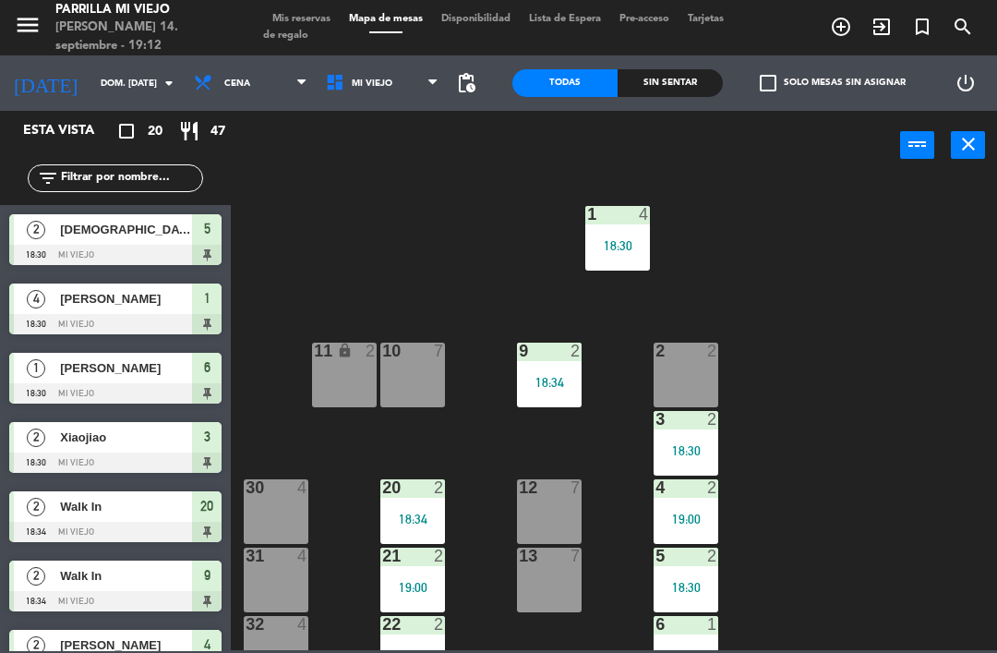
click at [405, 649] on div "19:00" at bounding box center [412, 655] width 65 height 13
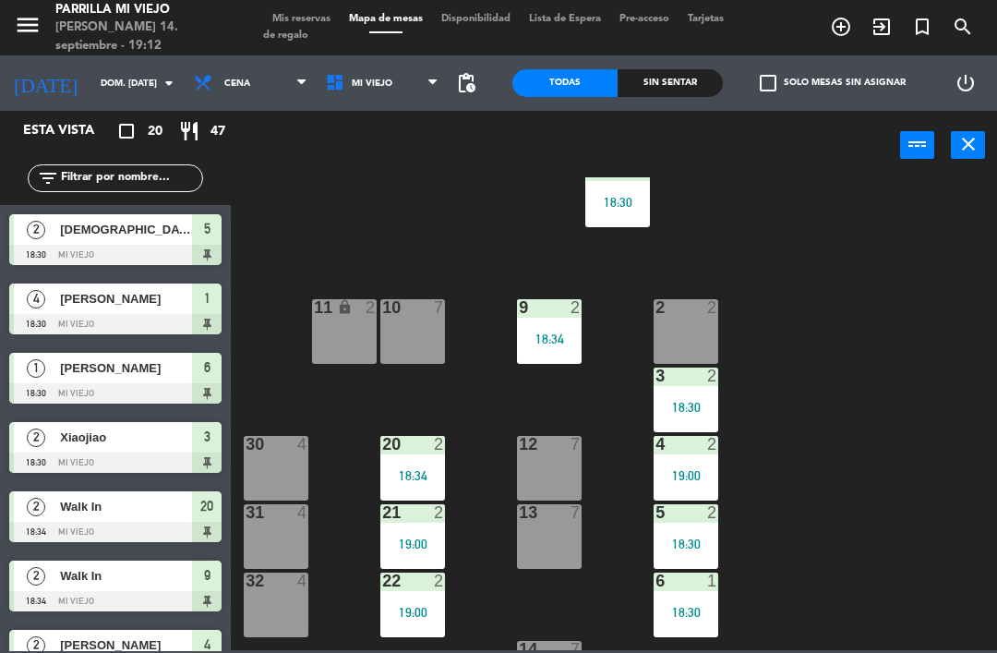
scroll to position [56, 0]
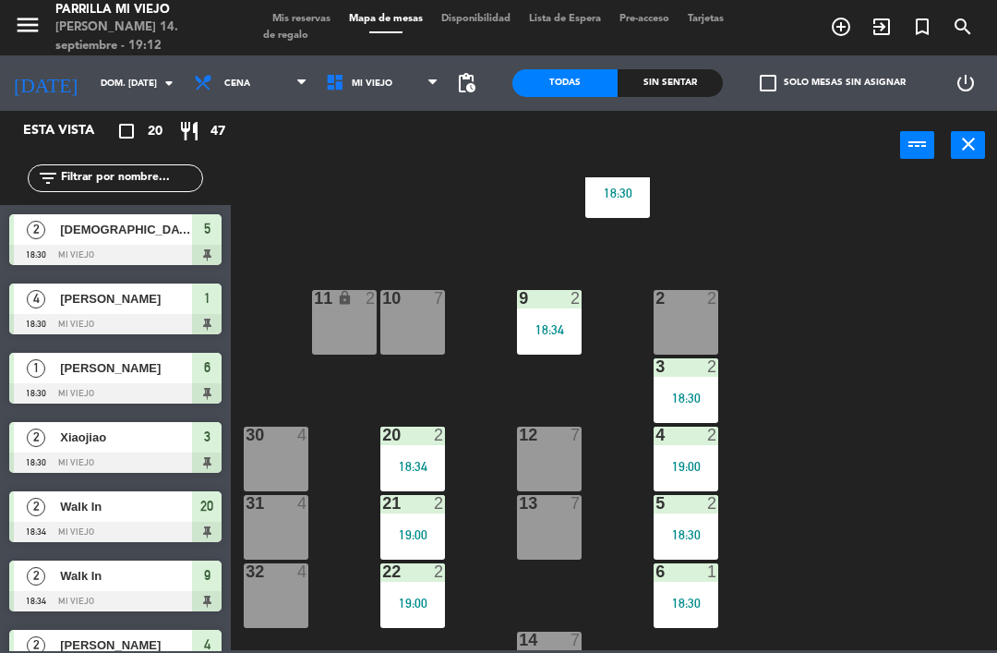
click at [394, 638] on div "1 4 18:30 2 2 9 2 18:34 10 7 11 lock 2 3 2 18:30 4 2 19:00 12 7 20 2 18:34 30 4…" at bounding box center [619, 413] width 756 height 473
click at [414, 593] on div "22 2 19:00" at bounding box center [412, 595] width 65 height 65
click at [906, 445] on div "1 4 18:30 2 2 9 2 18:34 10 7 11 lock 2 3 2 18:30 4 2 19:00 12 7 20 2 18:34 30 4…" at bounding box center [619, 413] width 756 height 473
click at [711, 436] on div "2" at bounding box center [712, 435] width 11 height 17
click at [872, 408] on div "1 4 18:30 2 2 9 2 18:34 10 7 11 lock 2 3 2 18:30 4 2 19:00 12 7 20 2 18:34 30 4…" at bounding box center [619, 413] width 756 height 473
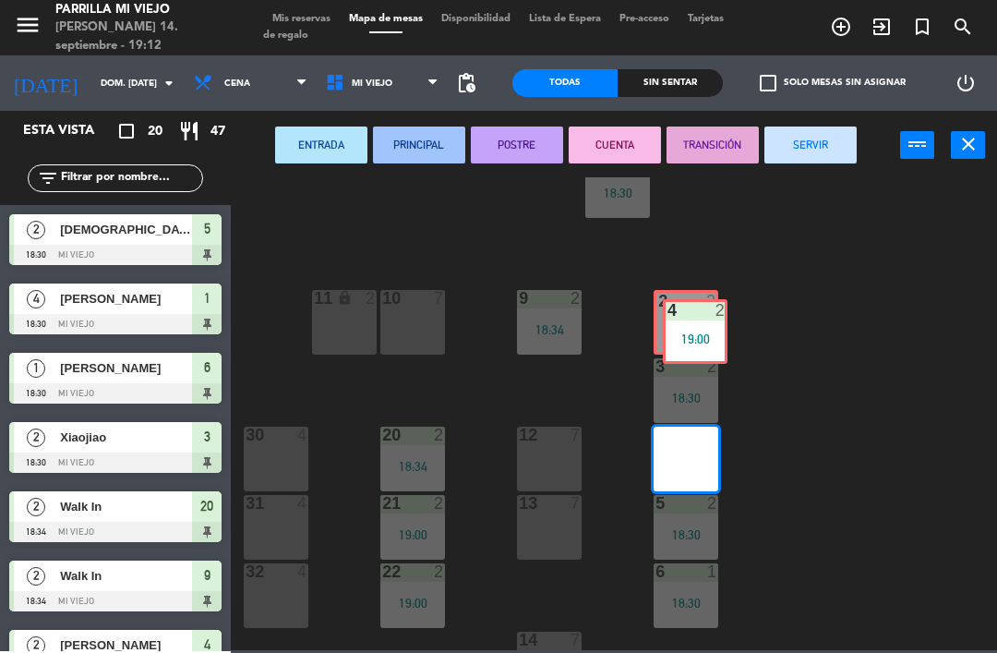
scroll to position [0, 0]
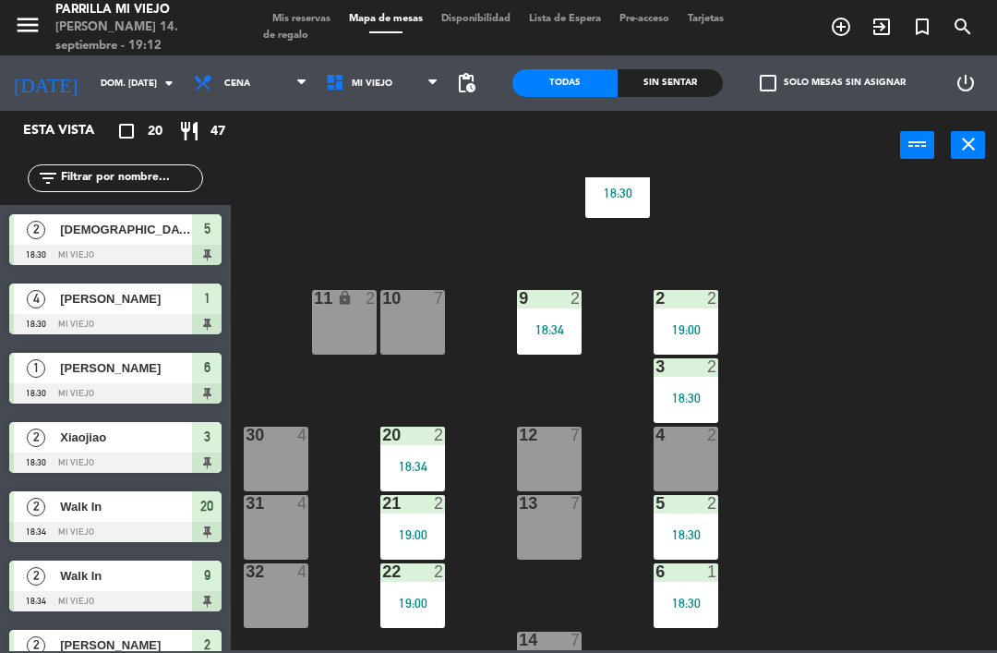
click at [422, 602] on div "19:00" at bounding box center [412, 603] width 65 height 13
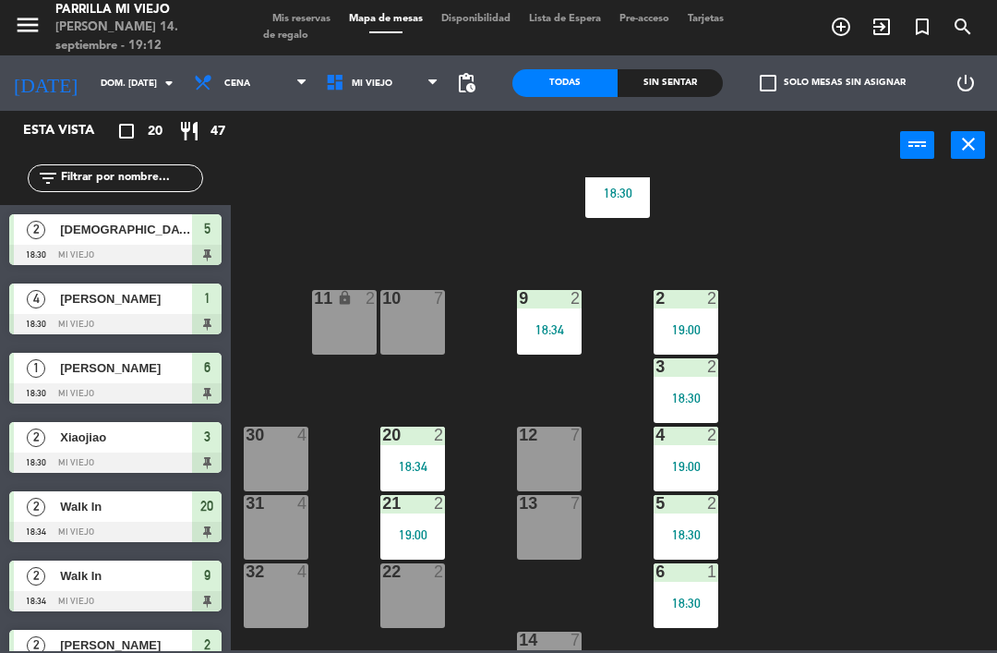
click at [545, 463] on div "12 7" at bounding box center [549, 459] width 65 height 65
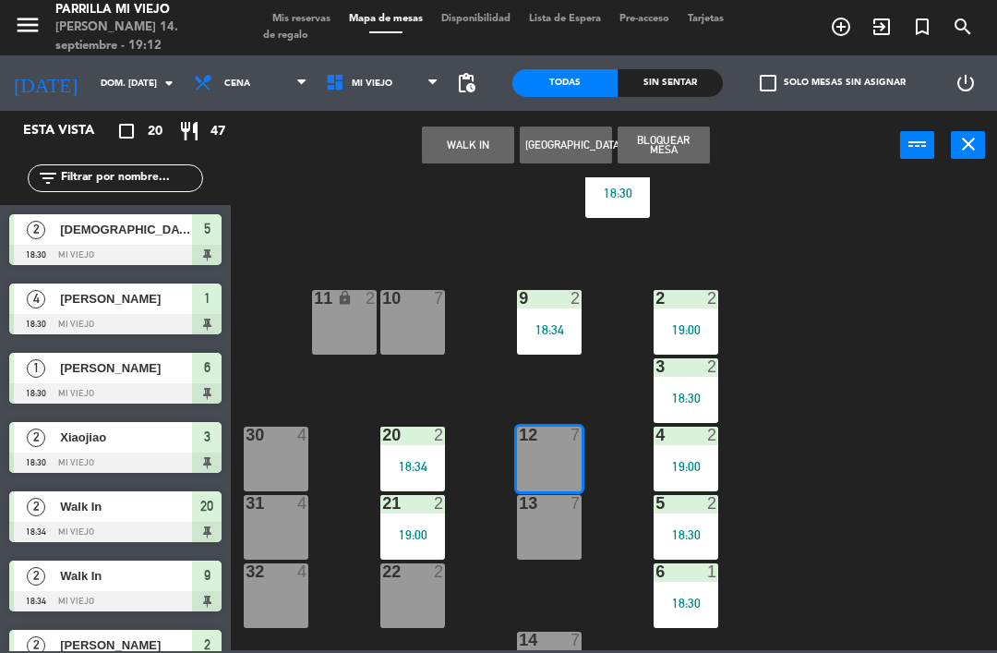
click at [465, 128] on button "WALK IN" at bounding box center [468, 145] width 92 height 37
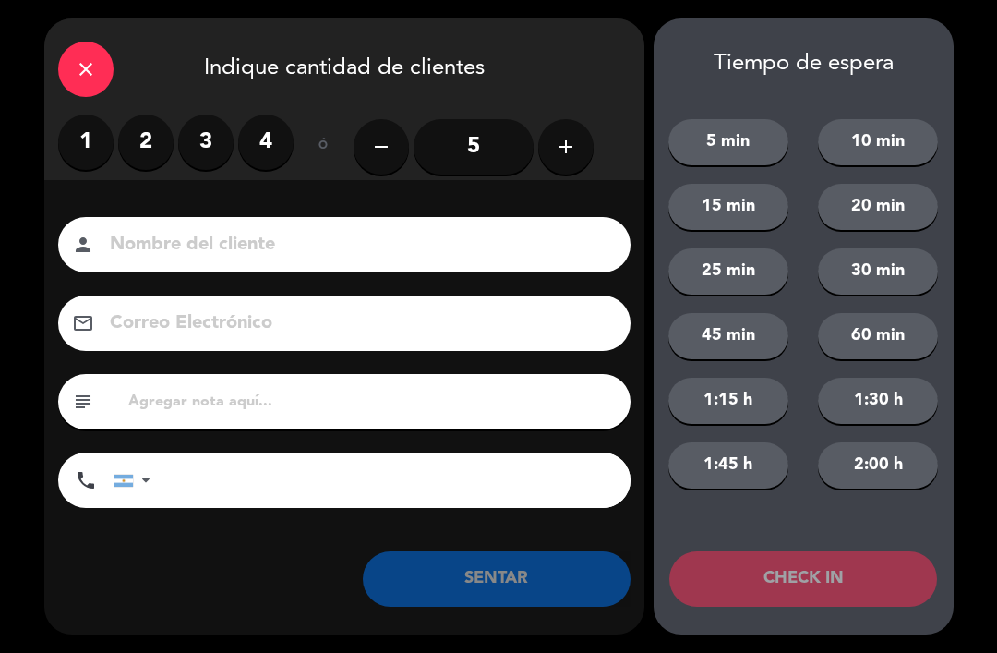
click at [263, 148] on label "4" at bounding box center [265, 142] width 55 height 55
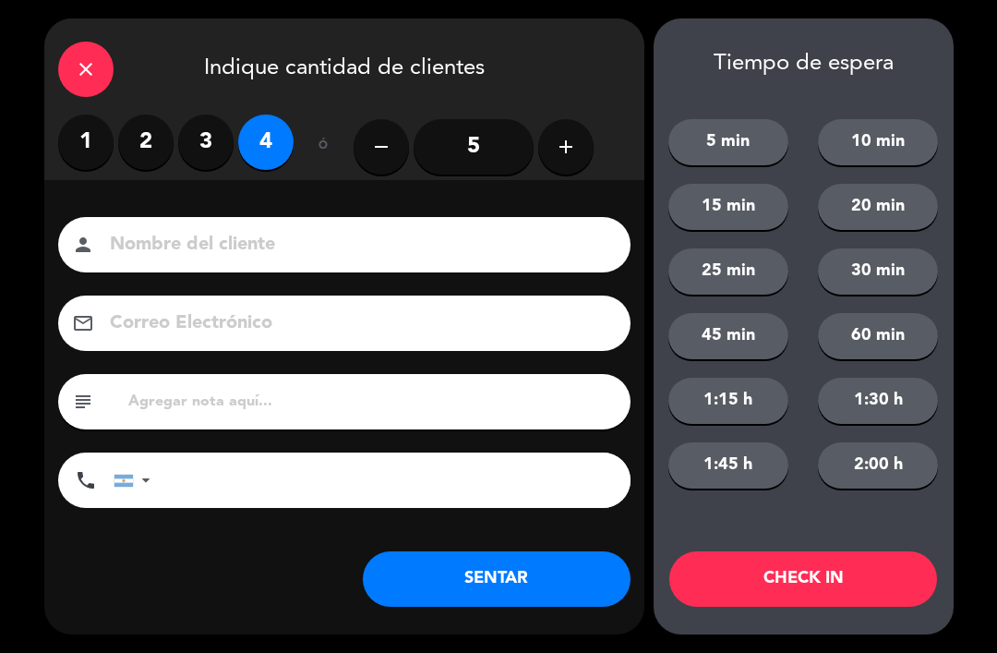
click at [490, 588] on button "SENTAR" at bounding box center [497, 578] width 268 height 55
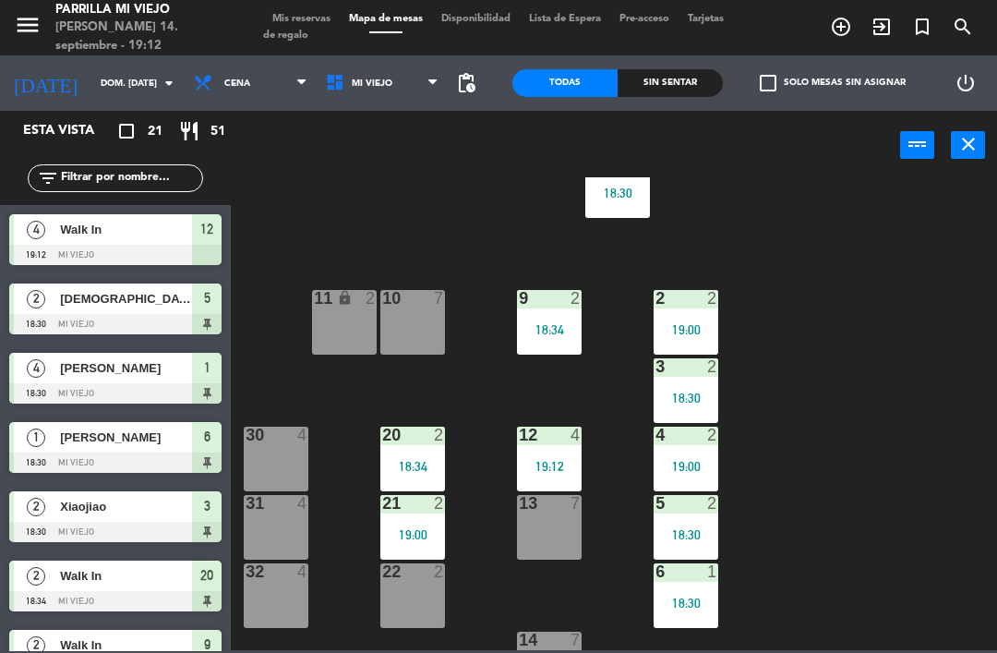
click at [412, 609] on div "22 2" at bounding box center [412, 595] width 65 height 65
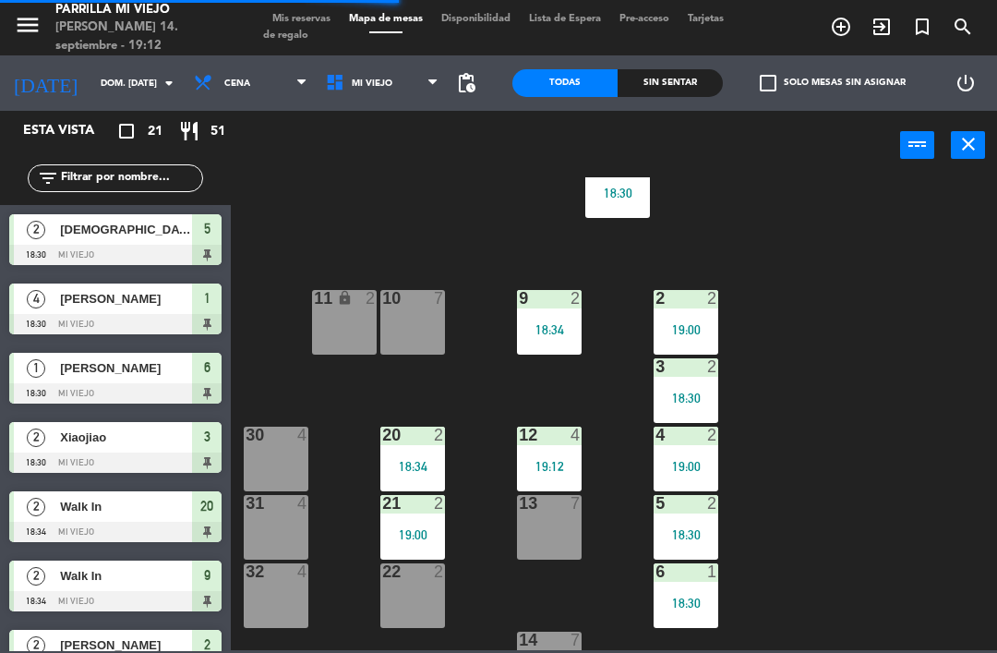
click at [879, 231] on div "1 4 18:30 2 2 19:00 9 2 18:34 10 7 11 lock 2 3 2 18:30 4 2 19:00 12 4 19:12 20 …" at bounding box center [619, 413] width 756 height 473
click at [682, 74] on div "Sin sentar" at bounding box center [670, 83] width 105 height 28
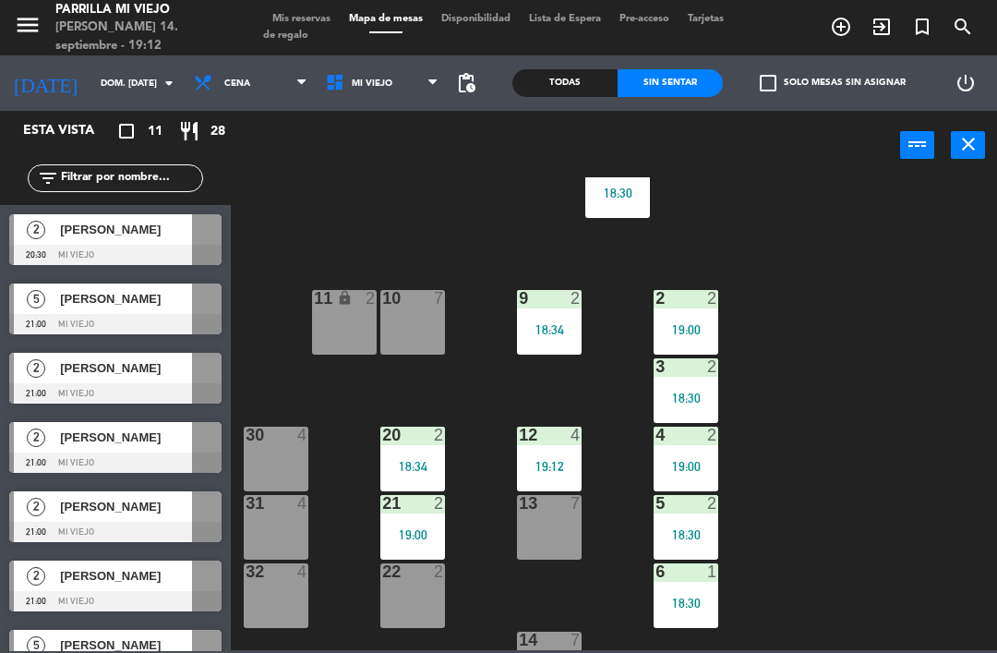
click at [410, 602] on div "22 2" at bounding box center [412, 595] width 65 height 65
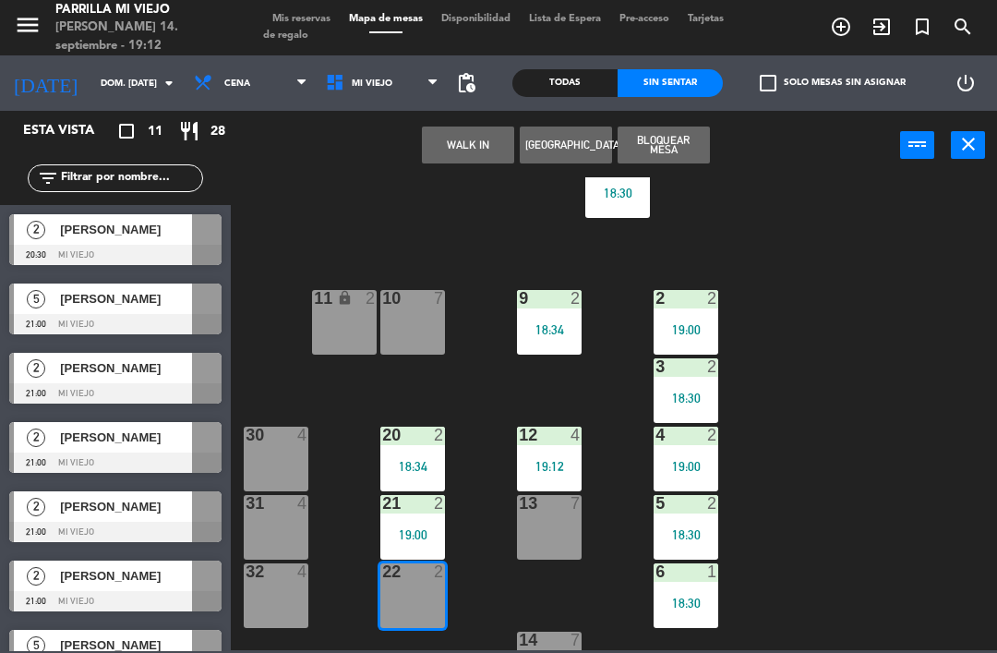
click at [430, 134] on button "WALK IN" at bounding box center [468, 145] width 92 height 37
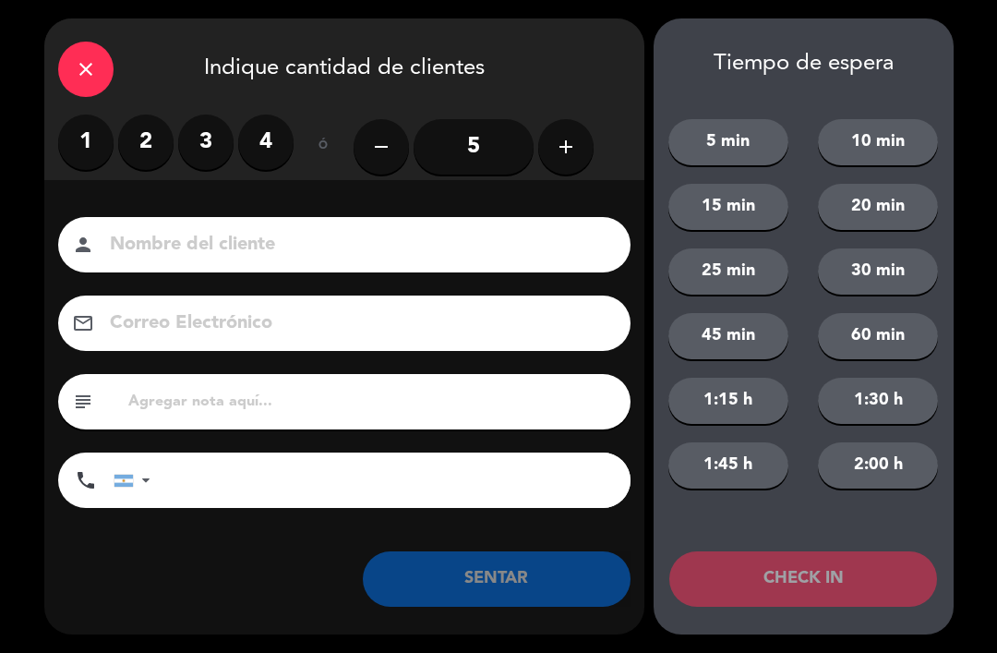
click at [156, 135] on label "2" at bounding box center [145, 142] width 55 height 55
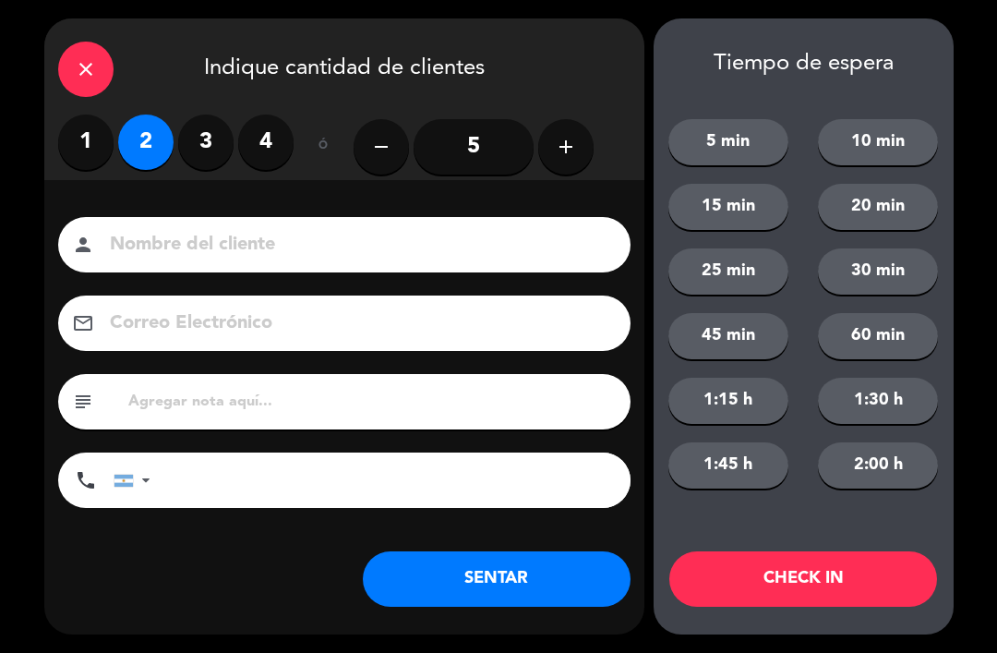
click at [449, 585] on button "SENTAR" at bounding box center [497, 578] width 268 height 55
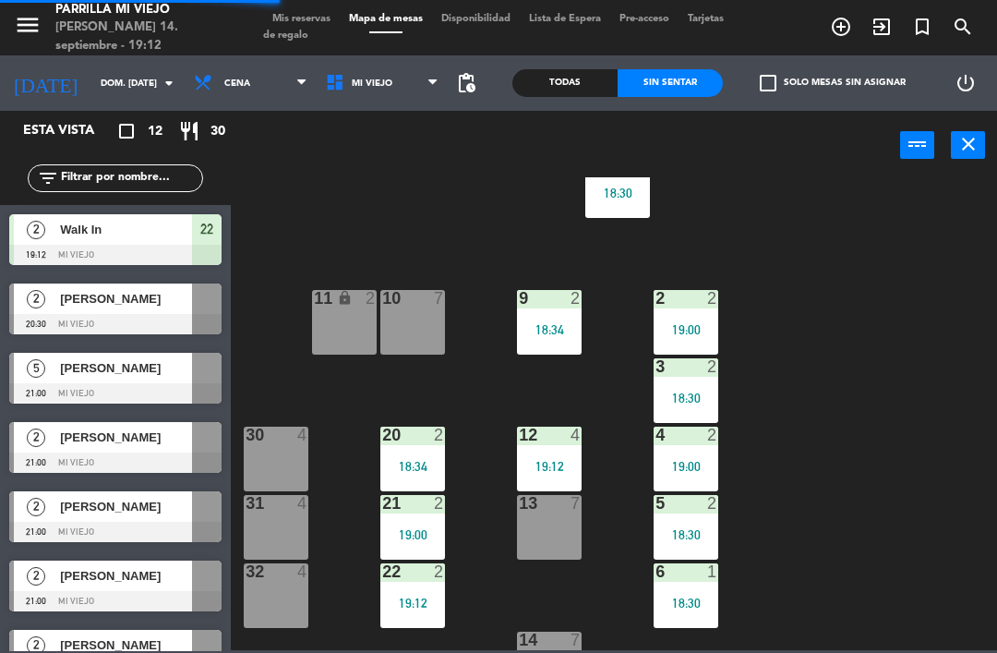
click at [899, 546] on div "1 4 18:30 2 2 19:00 9 2 18:34 10 7 11 lock 2 3 2 18:30 4 2 19:00 12 4 19:12 20 …" at bounding box center [619, 413] width 756 height 473
click at [577, 537] on div "13 7" at bounding box center [549, 527] width 65 height 65
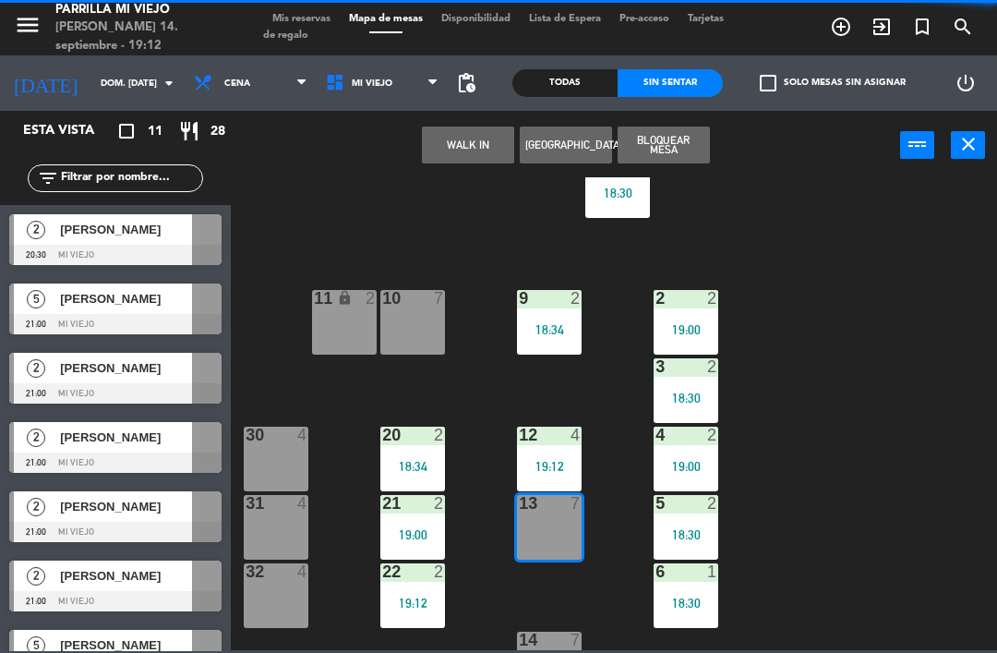
click at [466, 152] on button "WALK IN" at bounding box center [468, 145] width 92 height 37
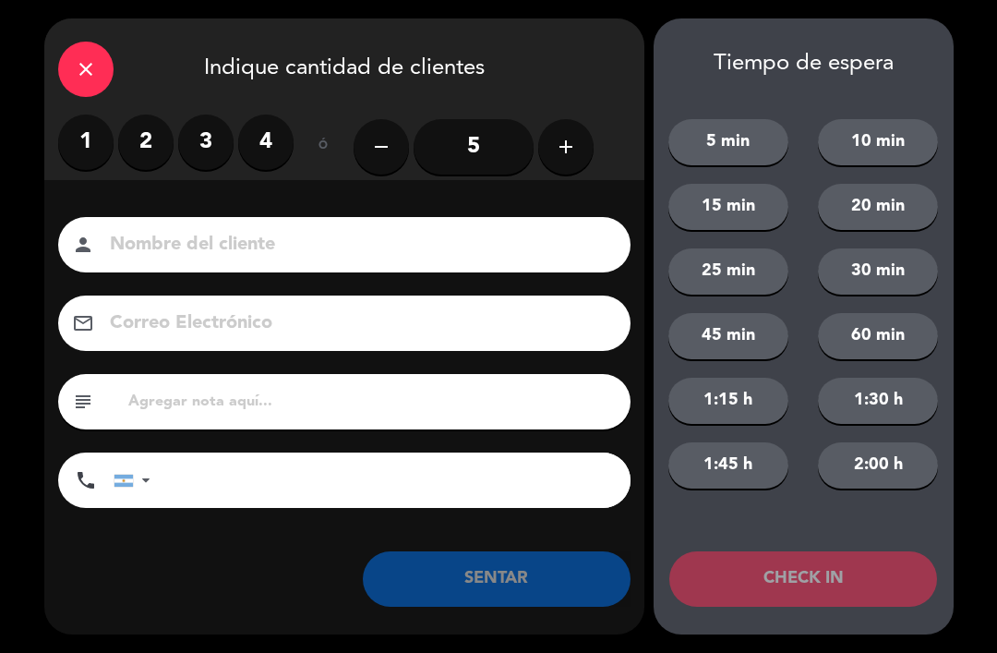
click at [271, 148] on label "4" at bounding box center [265, 142] width 55 height 55
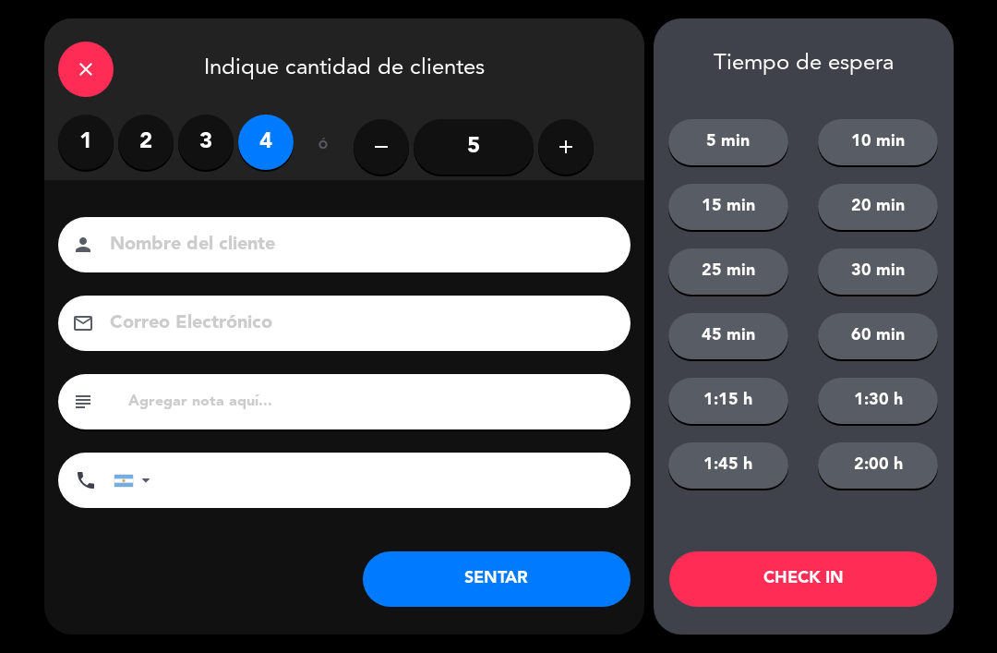
click at [504, 551] on button "SENTAR" at bounding box center [497, 578] width 268 height 55
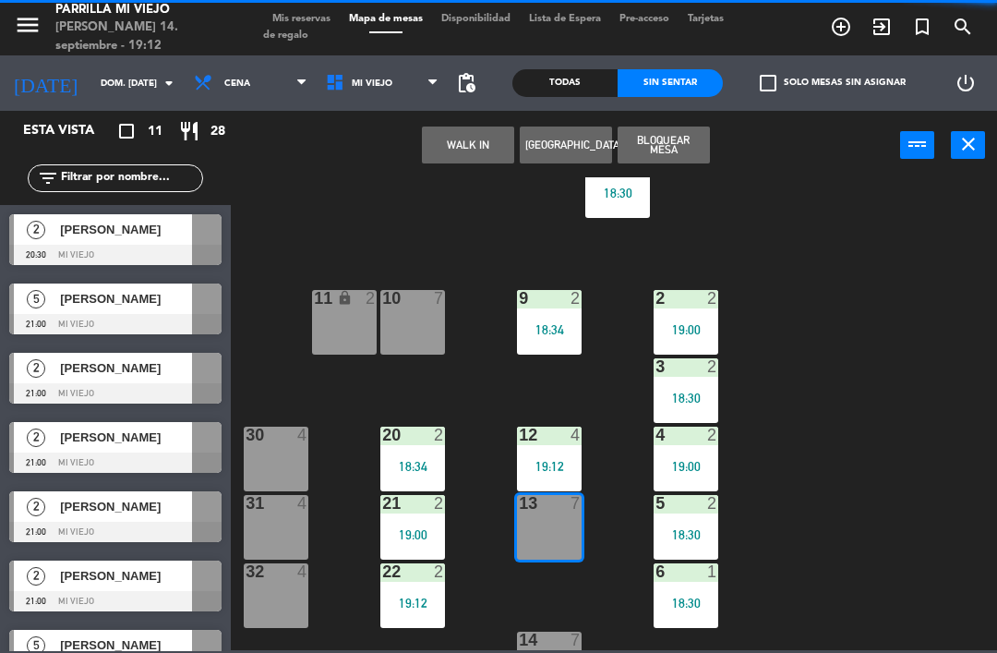
click at [492, 585] on div "1 4 18:30 2 2 19:00 9 2 18:34 10 7 11 lock 2 3 2 18:30 4 2 19:00 12 4 19:12 20 …" at bounding box center [619, 413] width 756 height 473
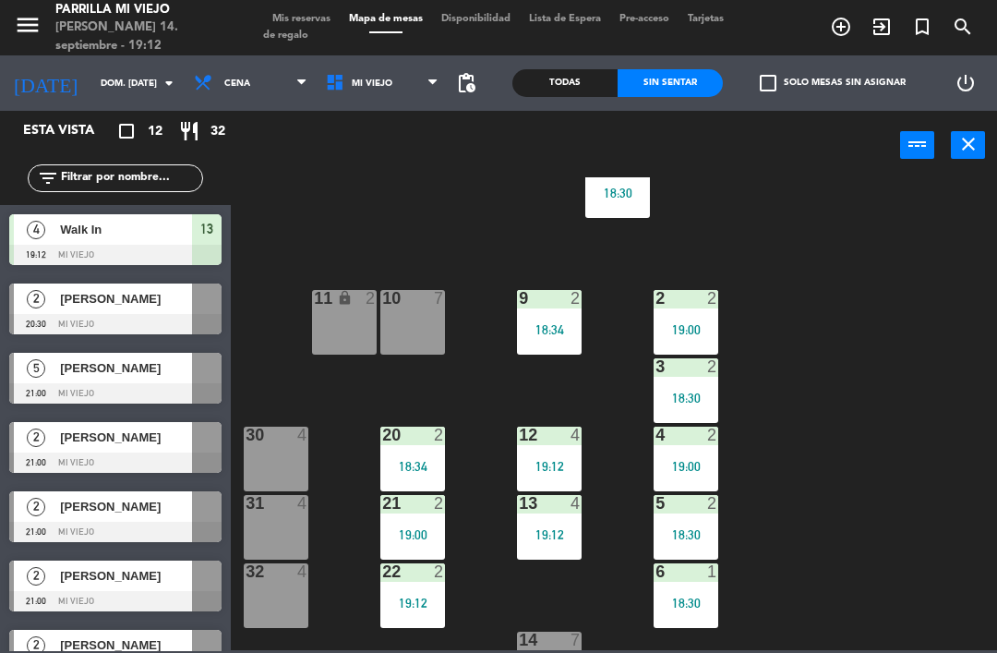
click at [854, 362] on div "1 4 18:30 2 2 19:00 9 2 18:34 10 7 11 lock 2 3 2 18:30 4 2 19:00 12 4 19:12 20 …" at bounding box center [619, 413] width 756 height 473
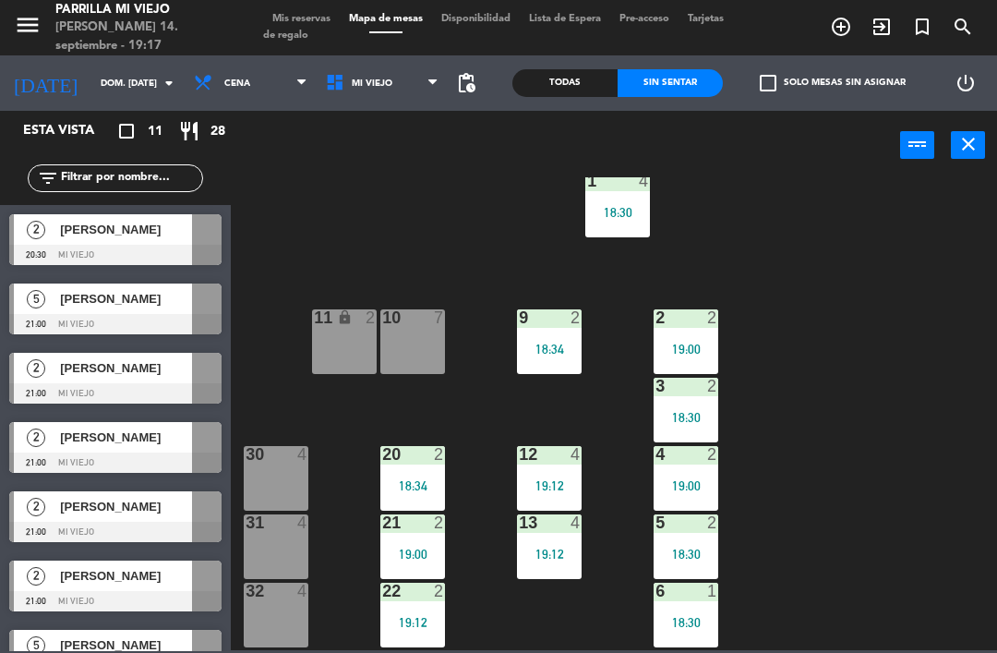
scroll to position [21, 0]
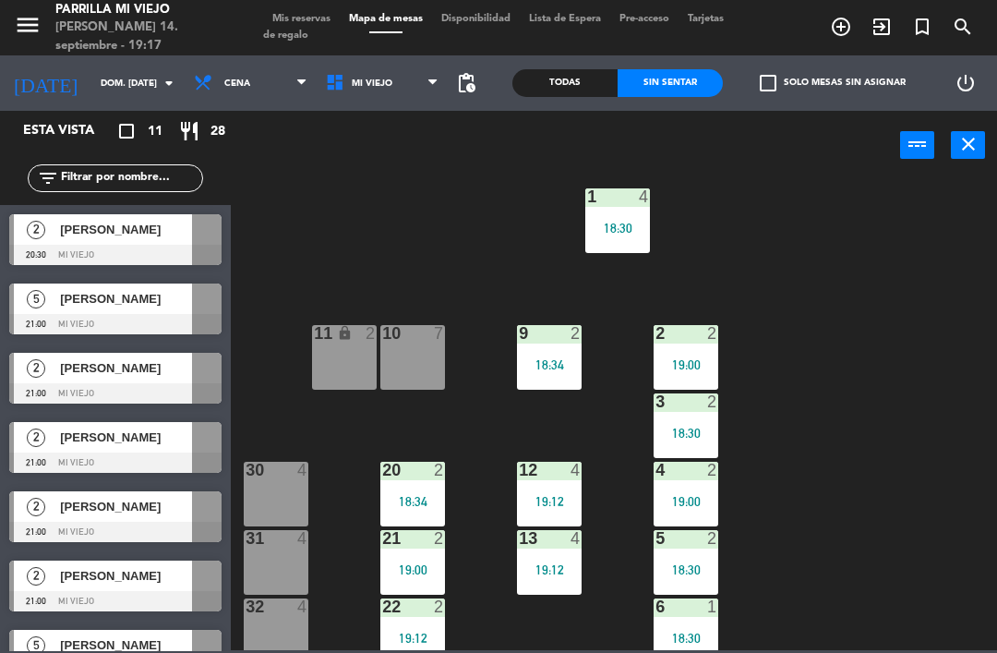
click at [286, 23] on span "Mis reservas" at bounding box center [301, 19] width 77 height 10
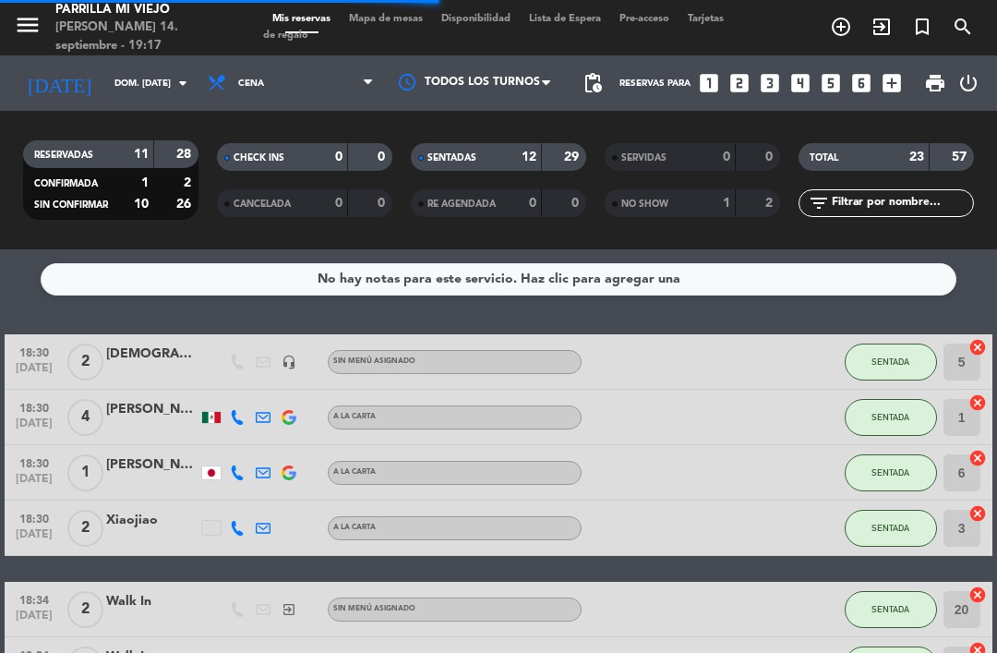
click at [552, 161] on div "29" at bounding box center [564, 157] width 35 height 21
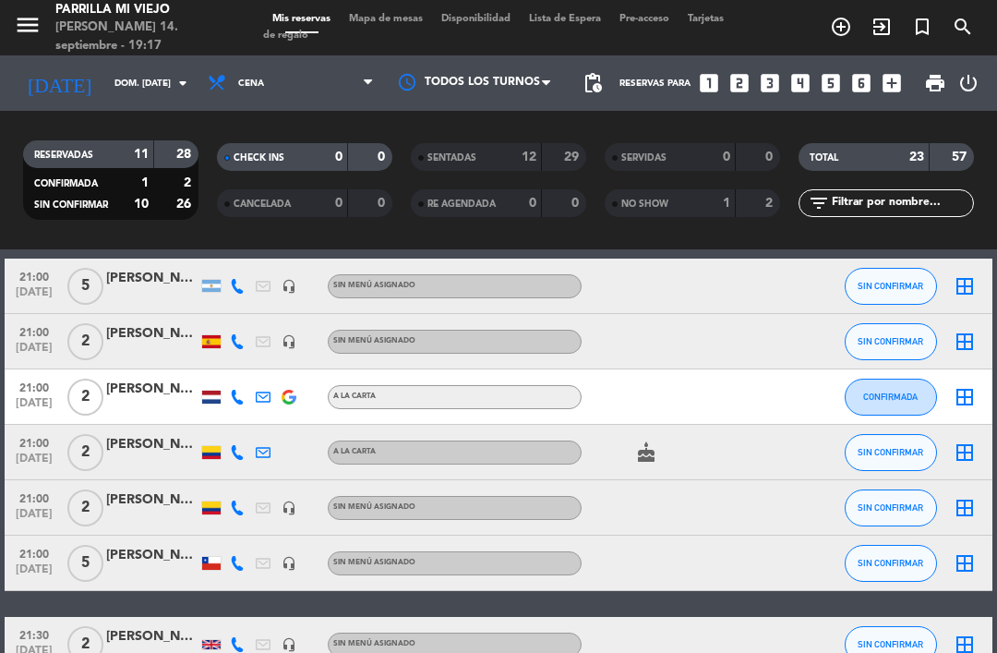
scroll to position [156, 0]
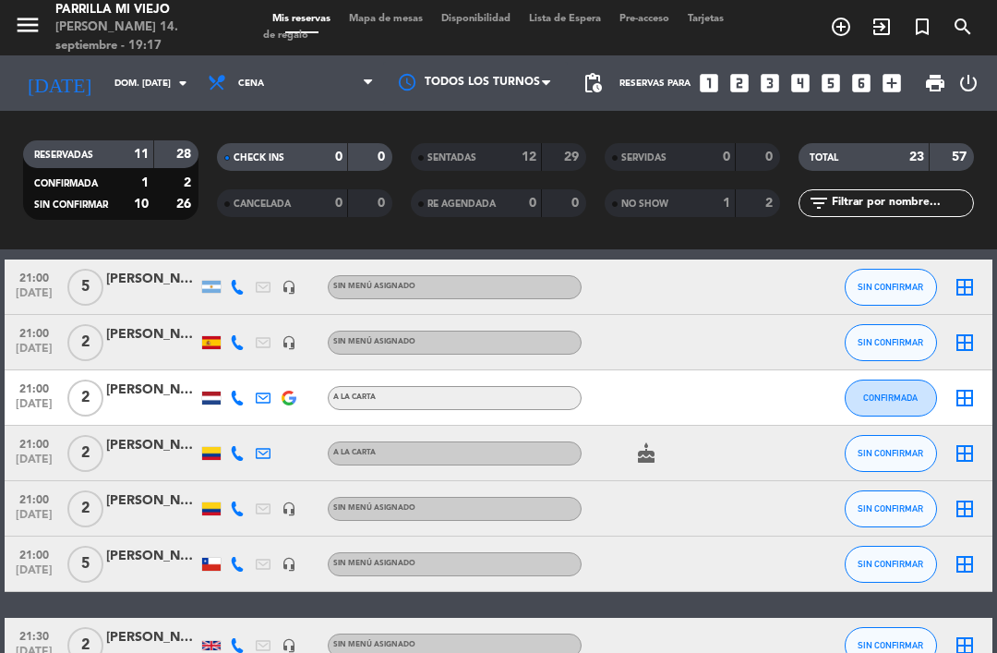
click at [220, 362] on div at bounding box center [212, 342] width 26 height 54
click at [225, 339] on div at bounding box center [237, 342] width 26 height 54
click at [233, 349] on icon at bounding box center [237, 342] width 15 height 15
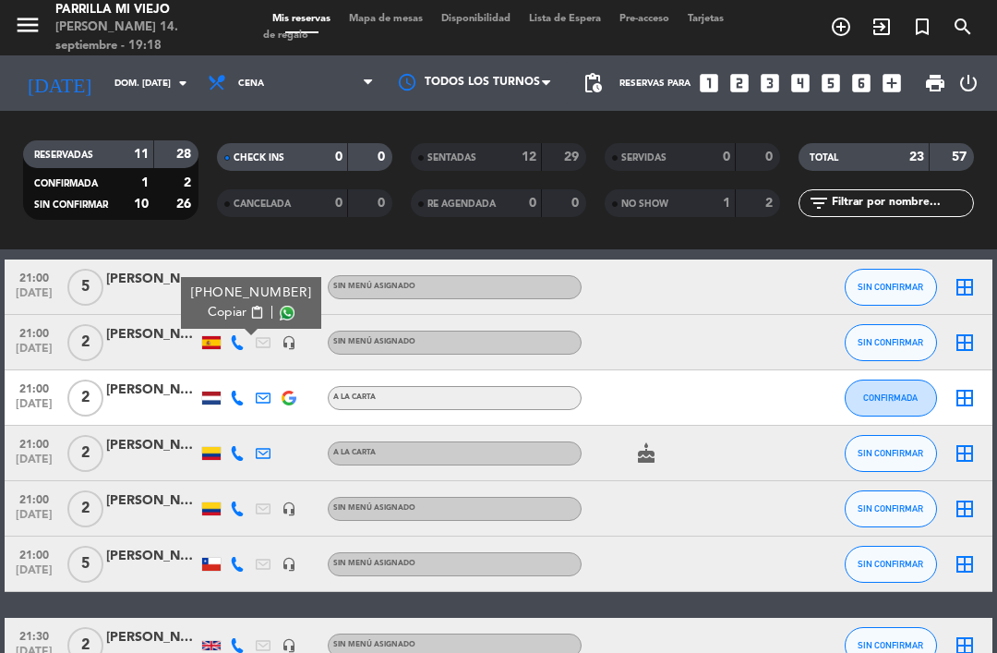
click at [224, 305] on span "Copiar" at bounding box center [227, 312] width 39 height 19
